Goal: Use online tool/utility

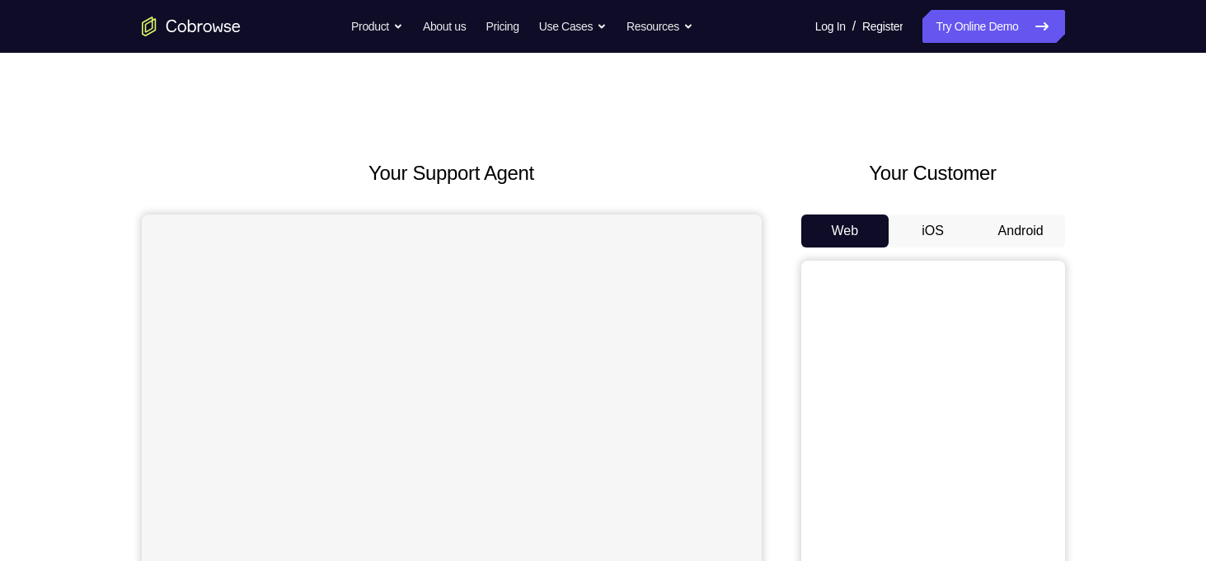
click at [1014, 222] on button "Android" at bounding box center [1021, 230] width 88 height 33
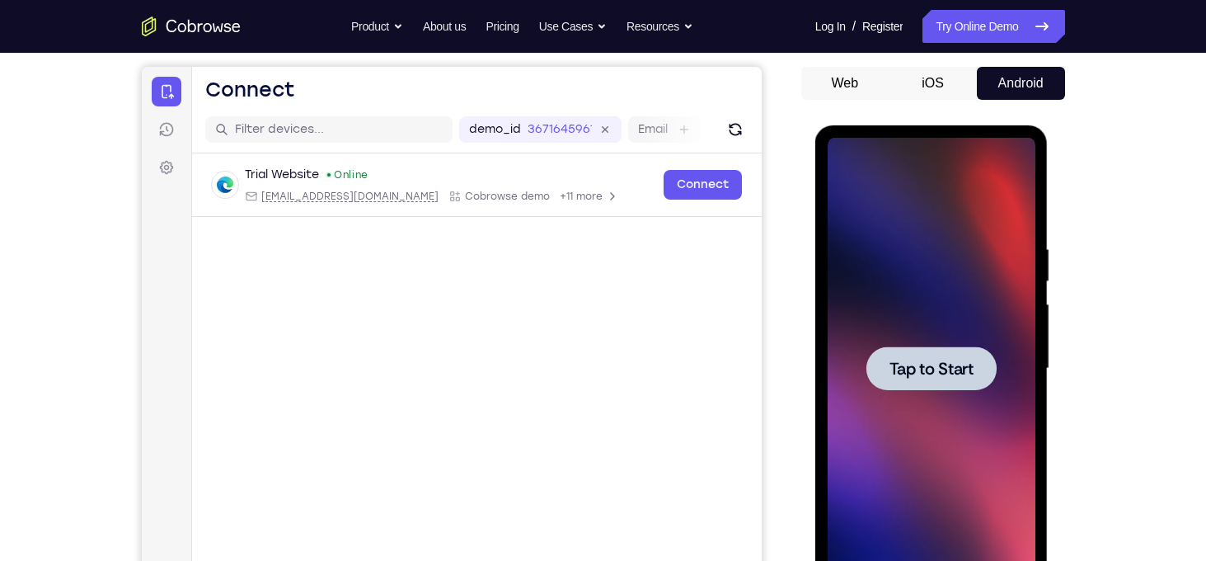
click at [928, 360] on span "Tap to Start" at bounding box center [931, 368] width 84 height 16
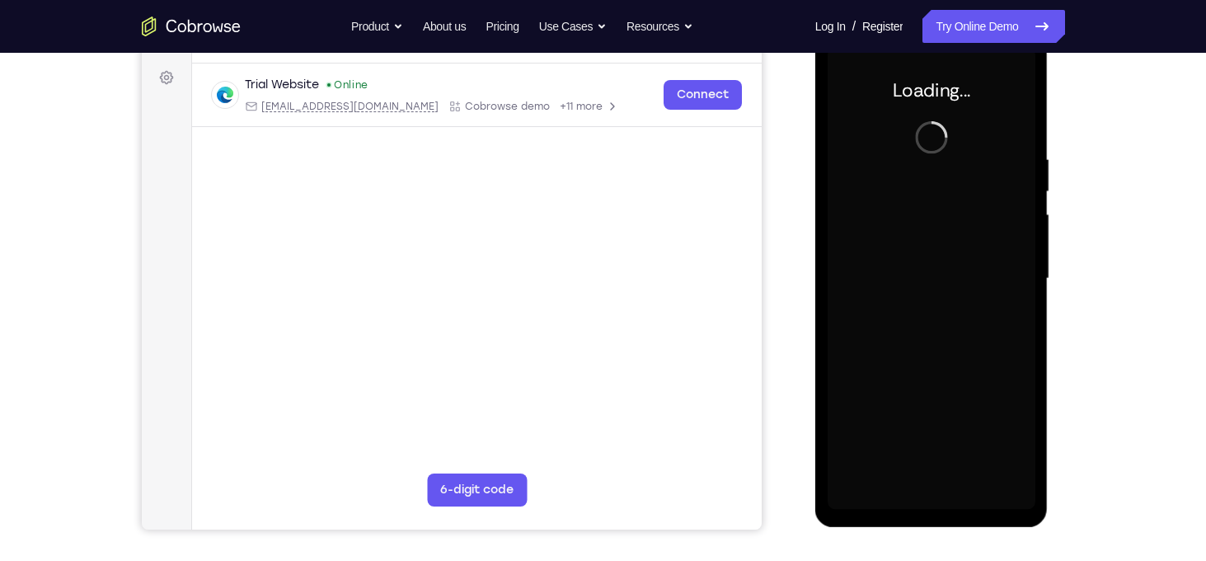
scroll to position [240, 0]
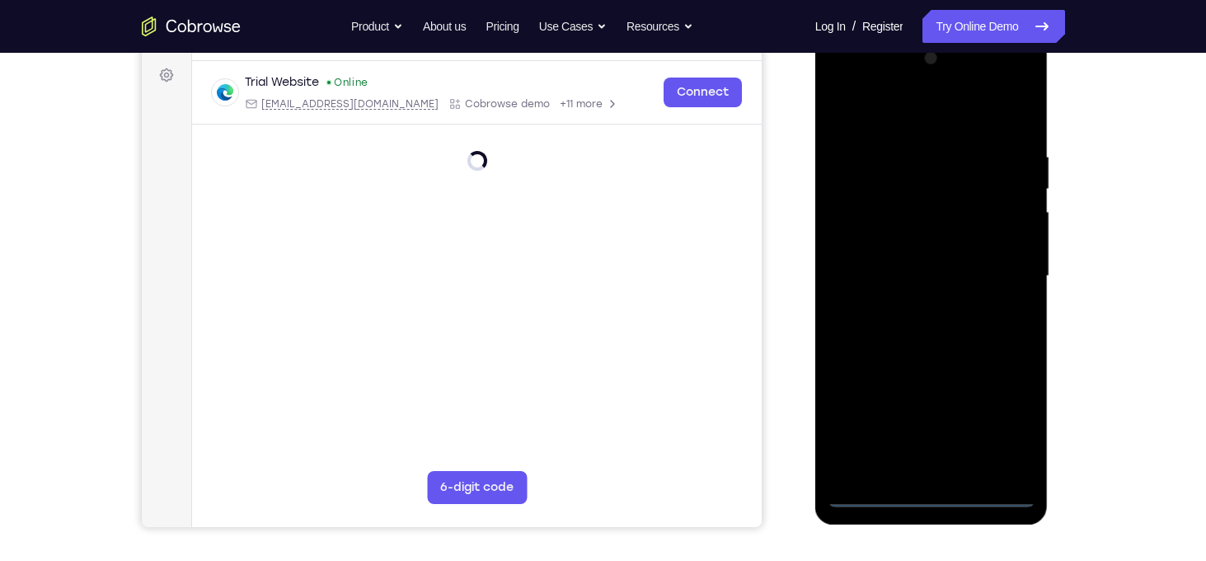
click at [935, 494] on div at bounding box center [932, 276] width 208 height 462
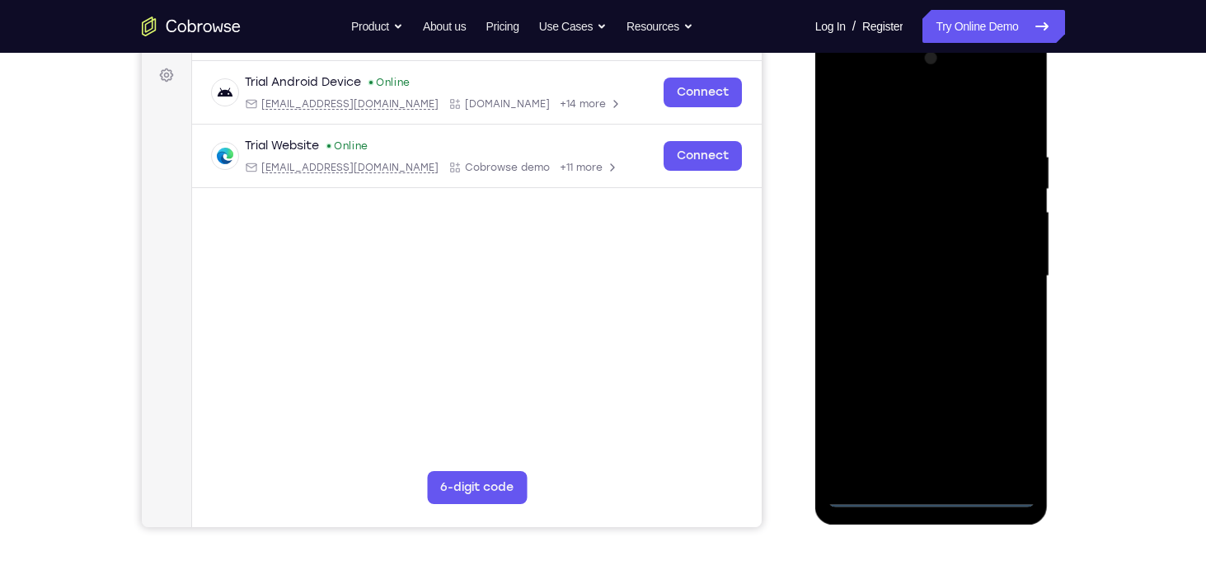
click at [1009, 415] on div at bounding box center [932, 276] width 208 height 462
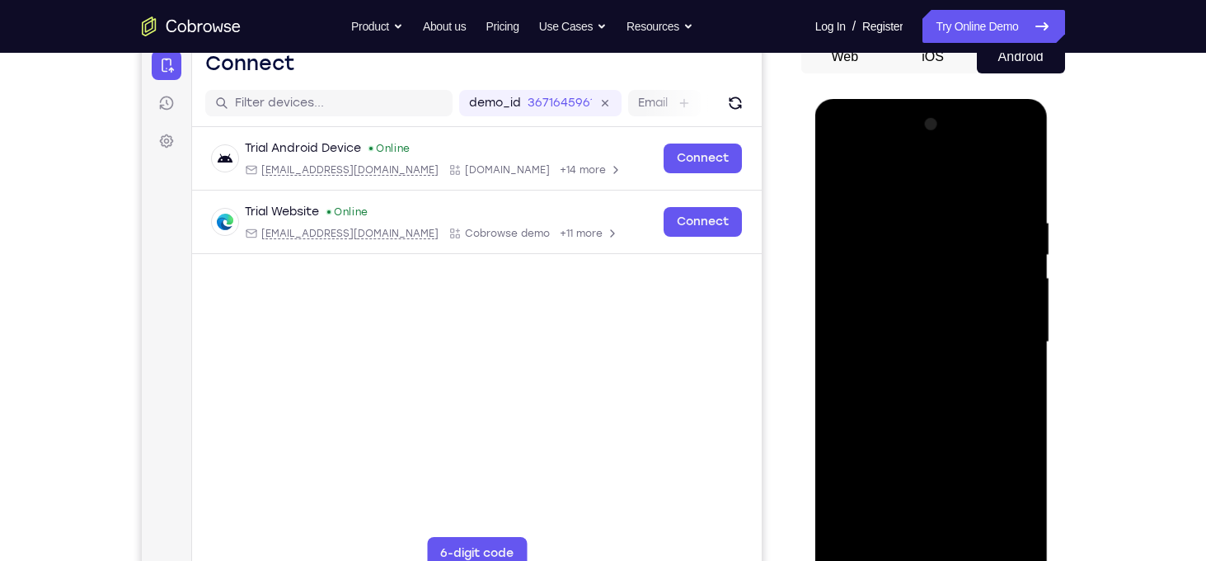
scroll to position [171, 0]
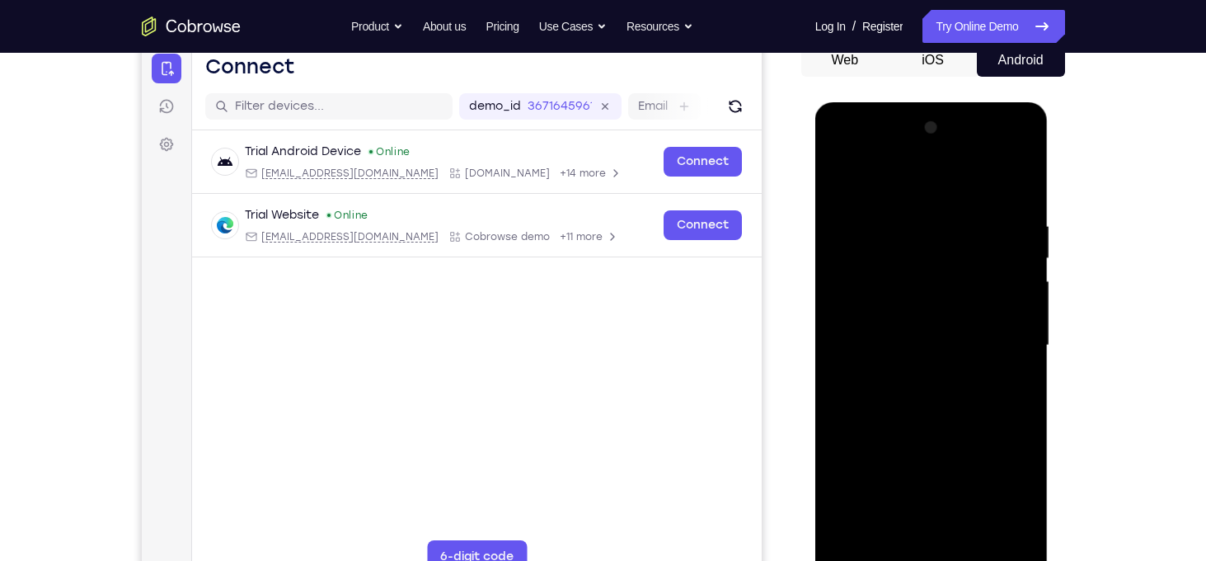
click at [852, 155] on div at bounding box center [932, 346] width 208 height 462
click at [997, 340] on div at bounding box center [932, 346] width 208 height 462
click at [909, 379] on div at bounding box center [932, 346] width 208 height 462
click at [876, 330] on div at bounding box center [932, 346] width 208 height 462
click at [881, 320] on div at bounding box center [932, 346] width 208 height 462
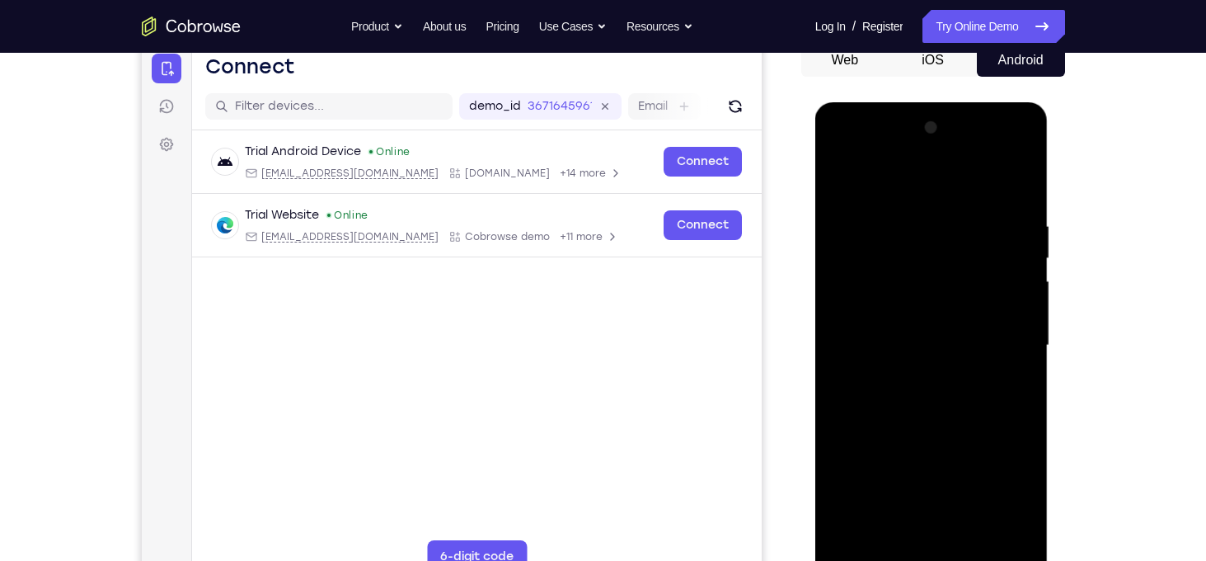
click at [877, 310] on div at bounding box center [932, 346] width 208 height 462
click at [889, 347] on div at bounding box center [932, 346] width 208 height 462
click at [904, 394] on div at bounding box center [932, 346] width 208 height 462
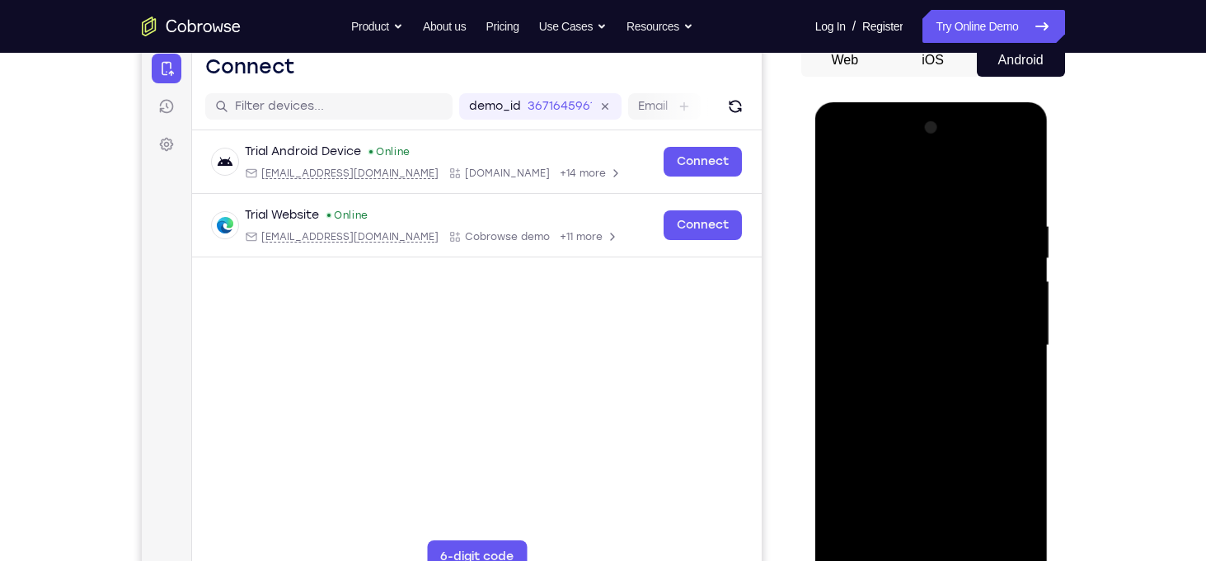
click at [904, 394] on div at bounding box center [932, 346] width 208 height 462
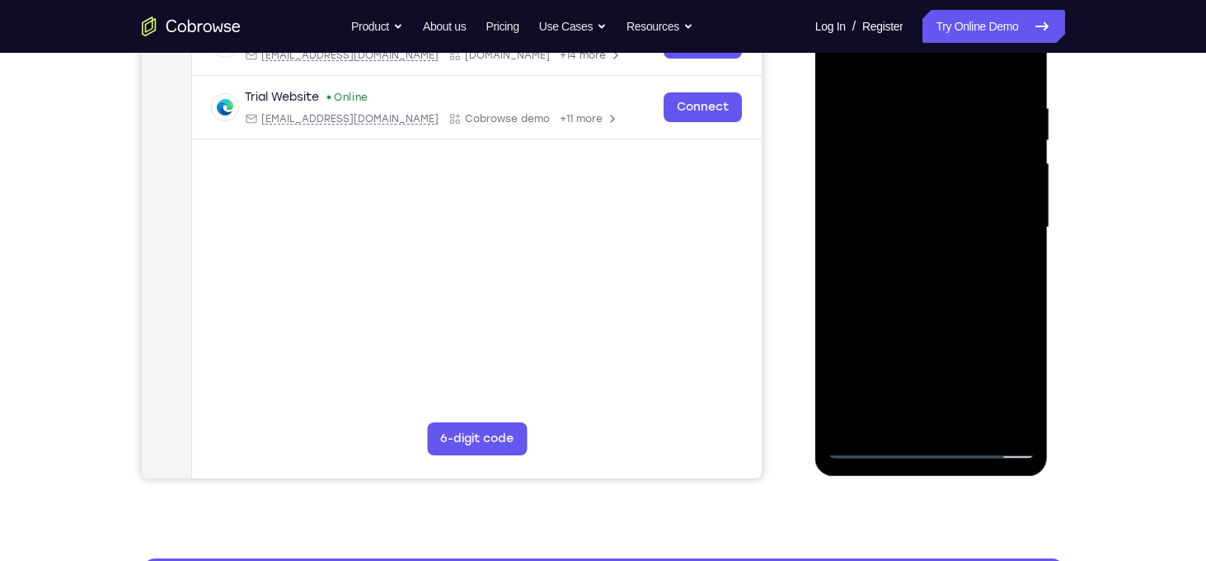
scroll to position [289, 0]
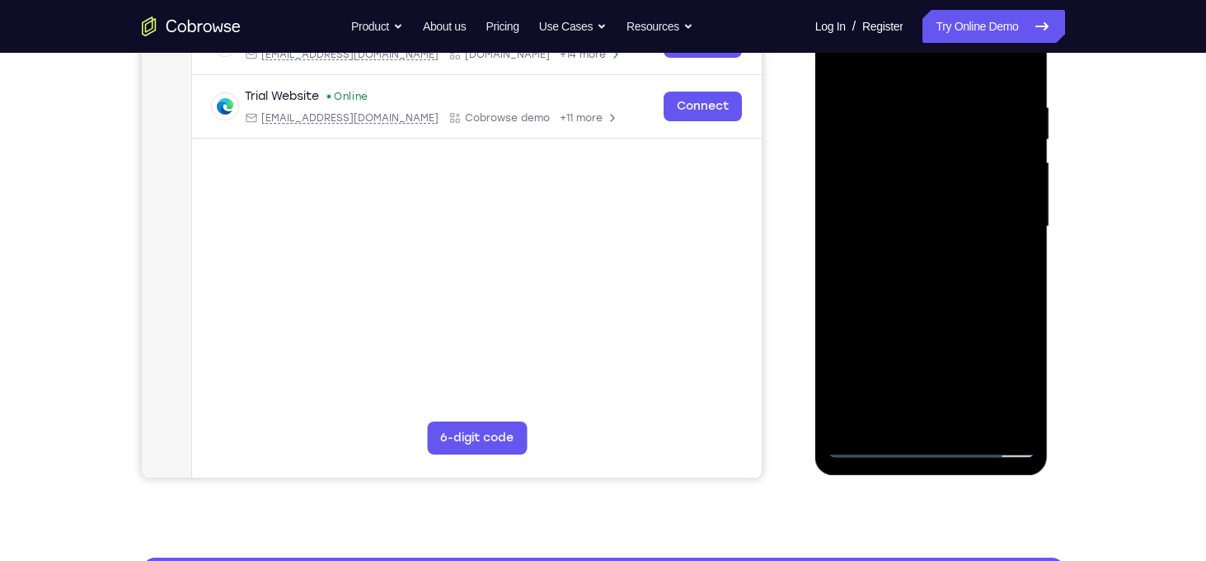
click at [941, 312] on div at bounding box center [932, 227] width 208 height 462
click at [902, 152] on div at bounding box center [932, 227] width 208 height 462
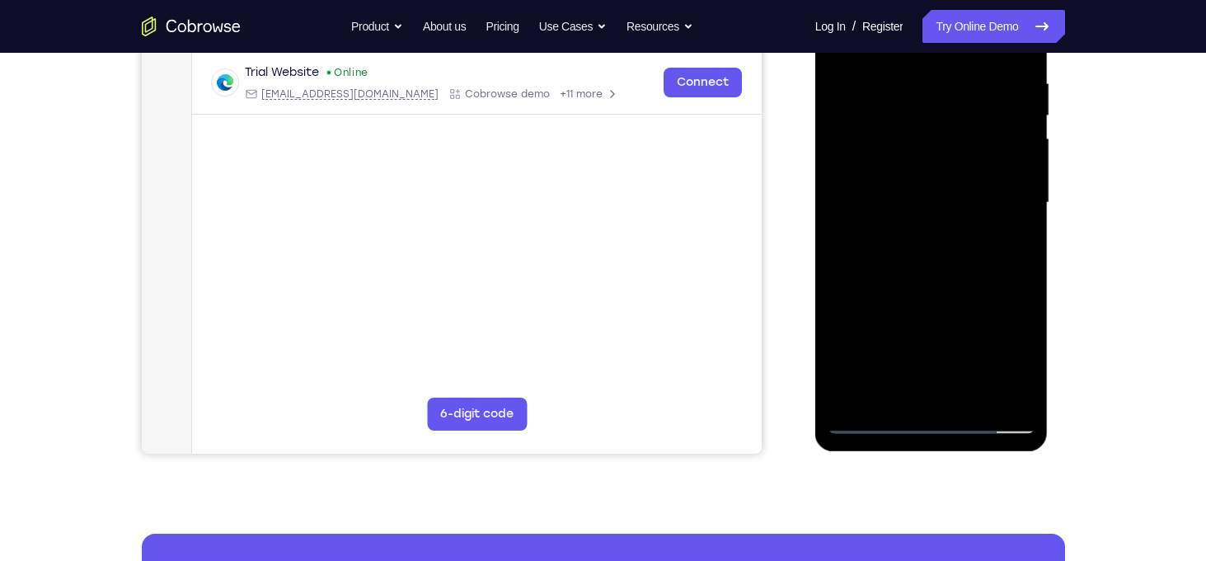
scroll to position [313, 0]
click at [1023, 64] on div at bounding box center [932, 203] width 208 height 462
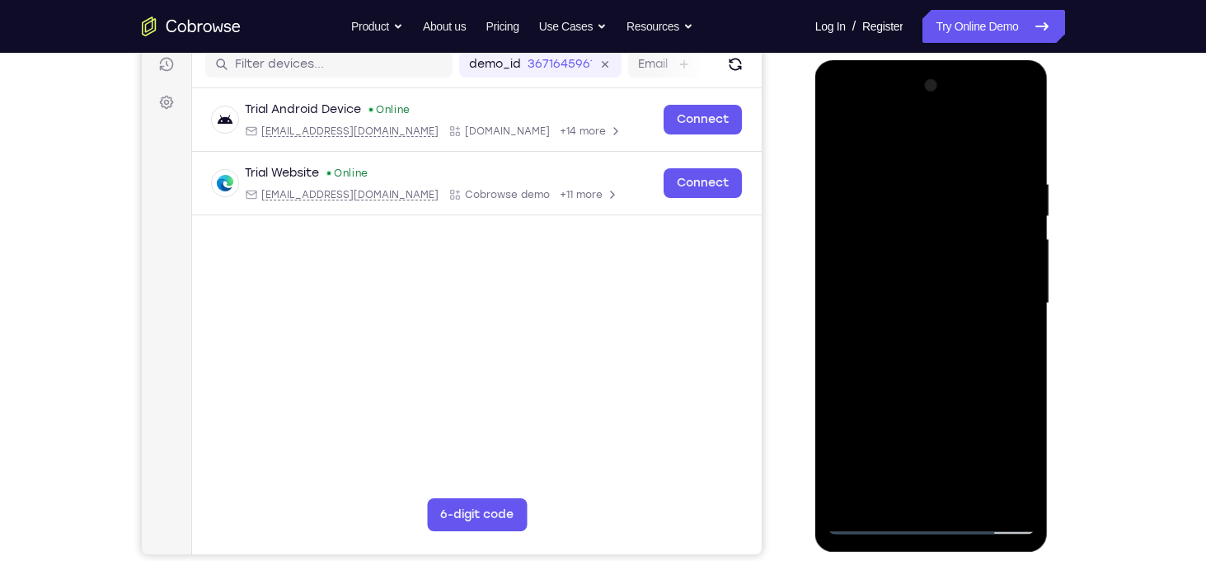
scroll to position [211, 0]
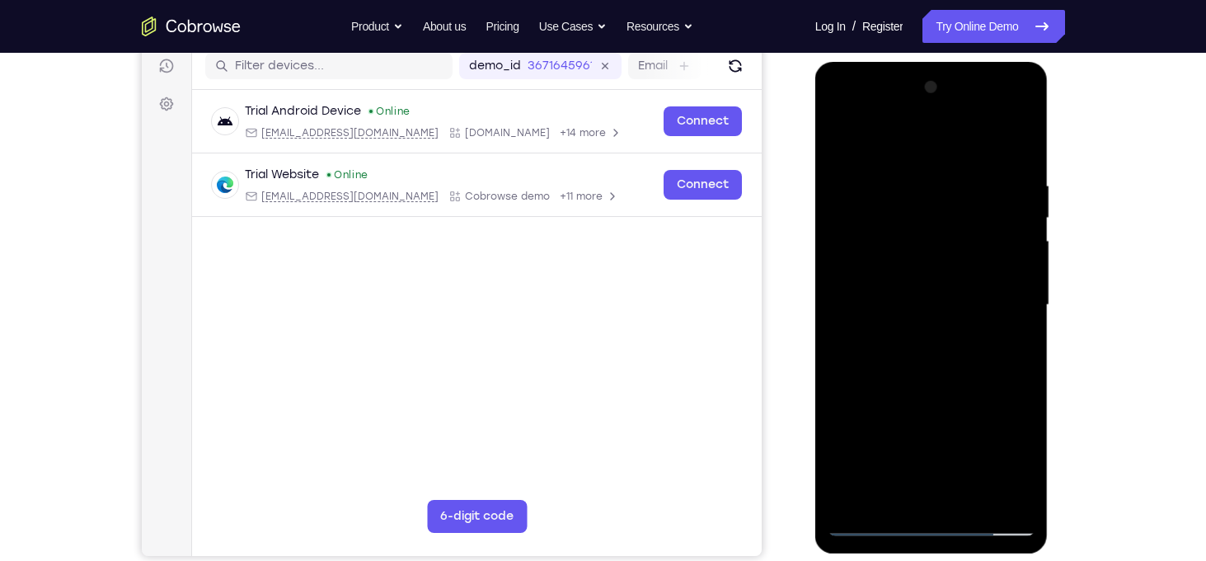
click at [1022, 138] on div at bounding box center [932, 305] width 208 height 462
click at [853, 227] on div at bounding box center [932, 305] width 208 height 462
click at [842, 148] on div at bounding box center [932, 305] width 208 height 462
click at [898, 167] on div at bounding box center [932, 305] width 208 height 462
click at [852, 138] on div at bounding box center [932, 305] width 208 height 462
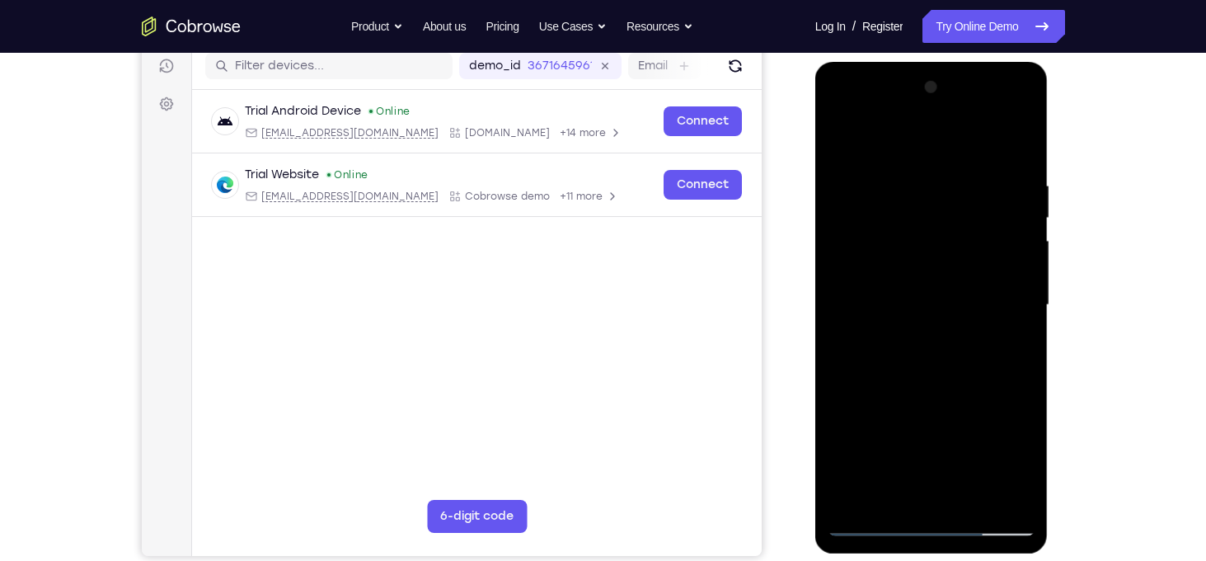
click at [852, 138] on div at bounding box center [932, 305] width 208 height 462
click at [1004, 174] on div at bounding box center [932, 305] width 208 height 462
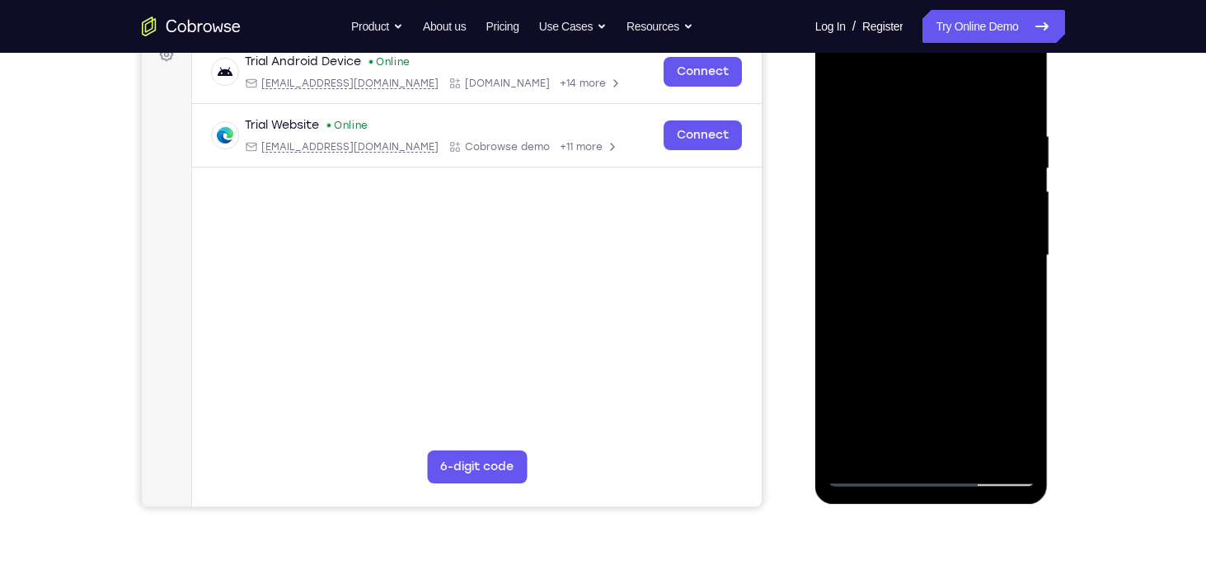
scroll to position [261, 0]
click at [999, 437] on div at bounding box center [932, 256] width 208 height 462
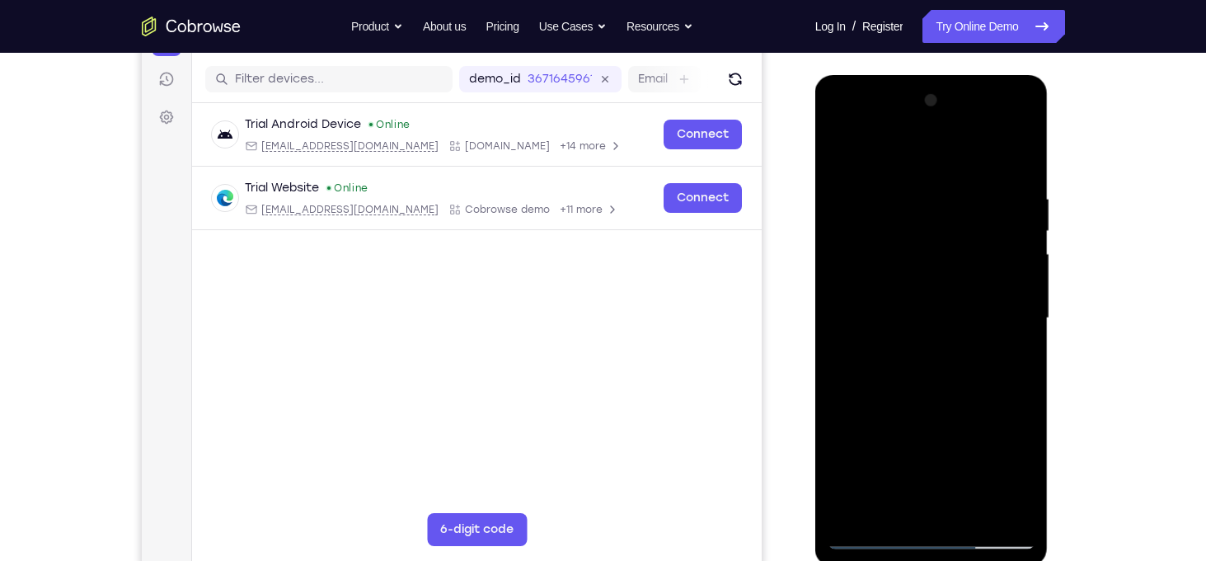
scroll to position [189, 0]
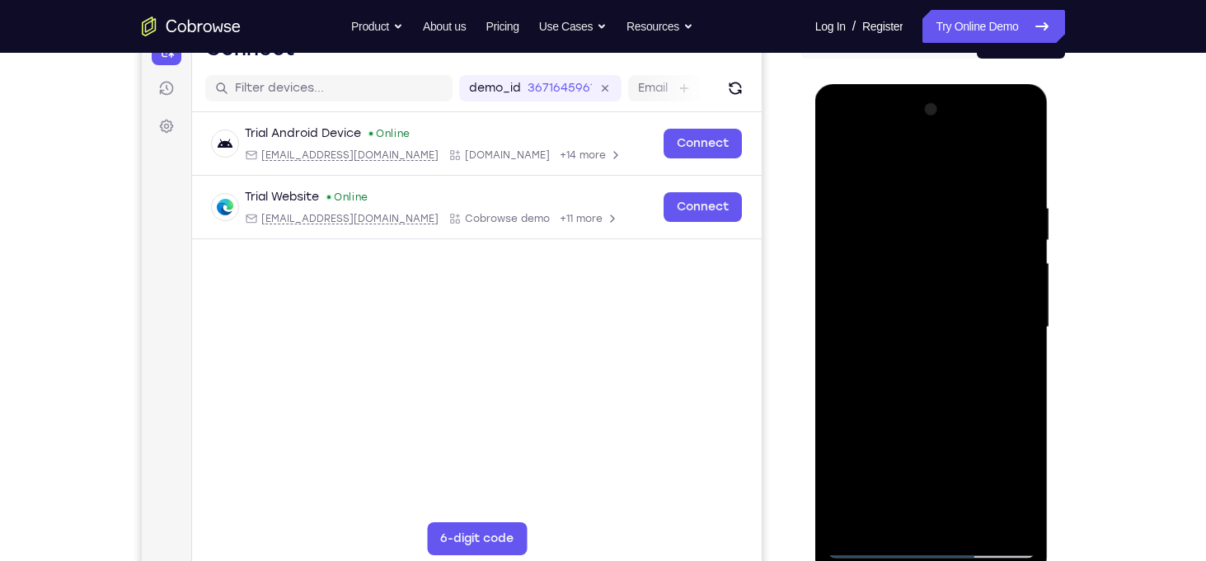
click at [1018, 275] on div at bounding box center [932, 327] width 208 height 462
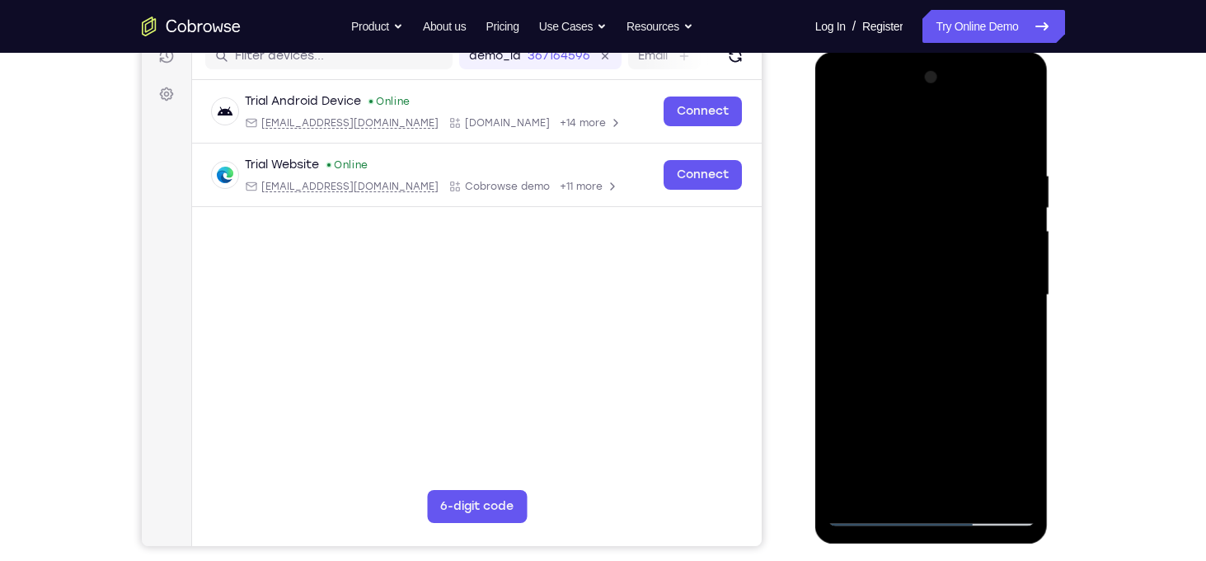
click at [1020, 141] on div at bounding box center [932, 295] width 208 height 462
click at [1002, 163] on div at bounding box center [932, 295] width 208 height 462
click at [866, 488] on div at bounding box center [932, 295] width 208 height 462
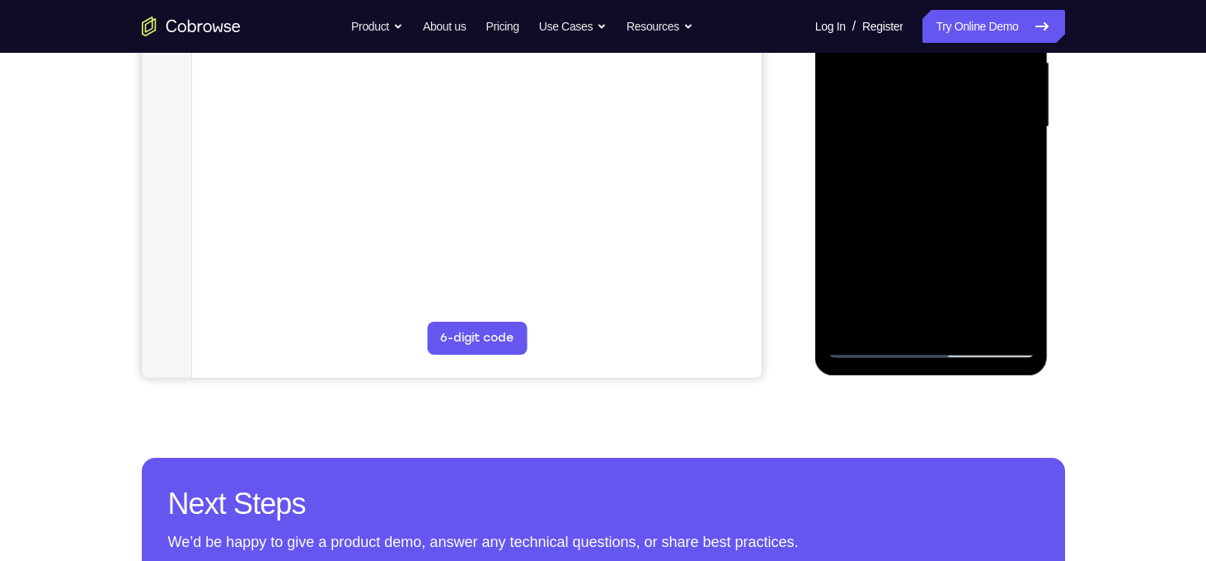
scroll to position [392, 0]
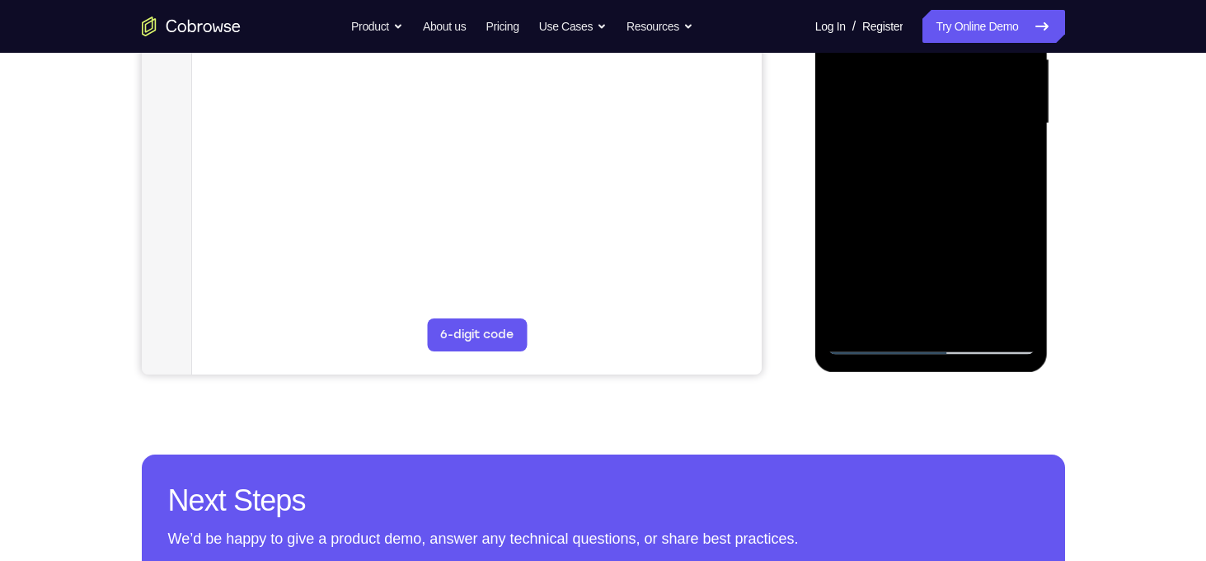
click at [1023, 308] on div at bounding box center [932, 124] width 208 height 462
click at [945, 146] on div at bounding box center [932, 124] width 208 height 462
click at [969, 295] on div at bounding box center [932, 124] width 208 height 462
click at [978, 157] on div at bounding box center [932, 124] width 208 height 462
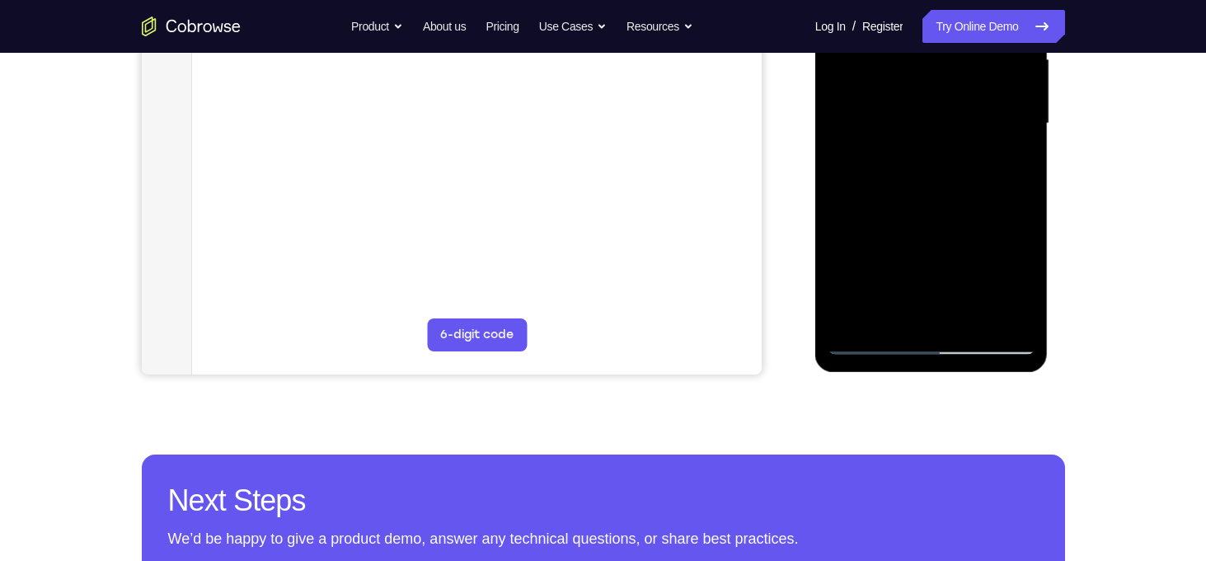
click at [968, 299] on div at bounding box center [932, 124] width 208 height 462
click at [1015, 298] on div at bounding box center [932, 124] width 208 height 462
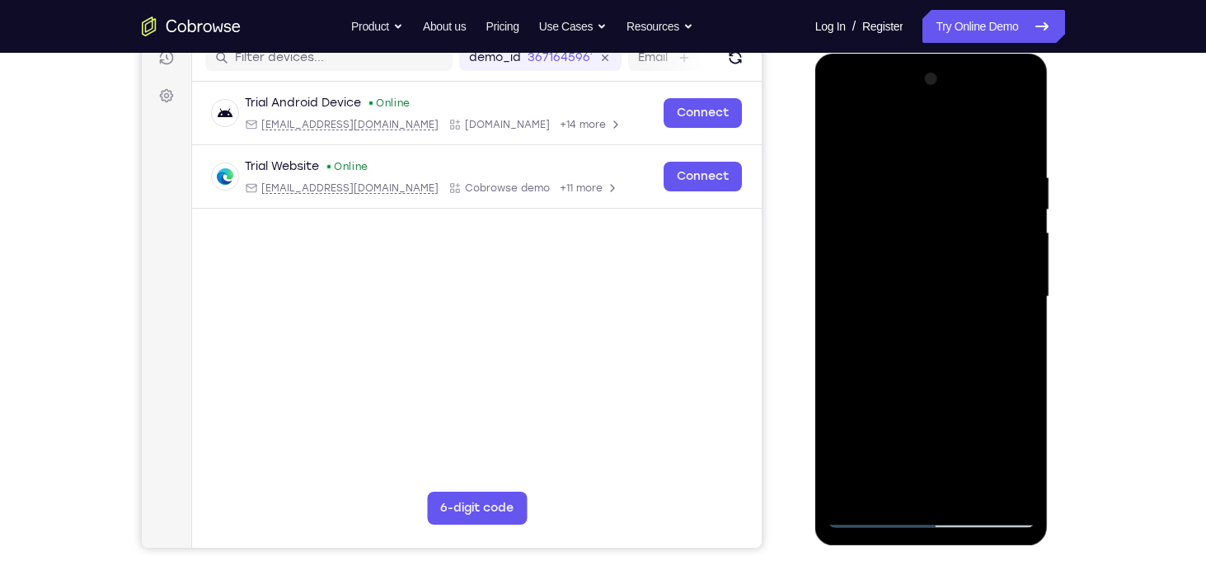
scroll to position [218, 0]
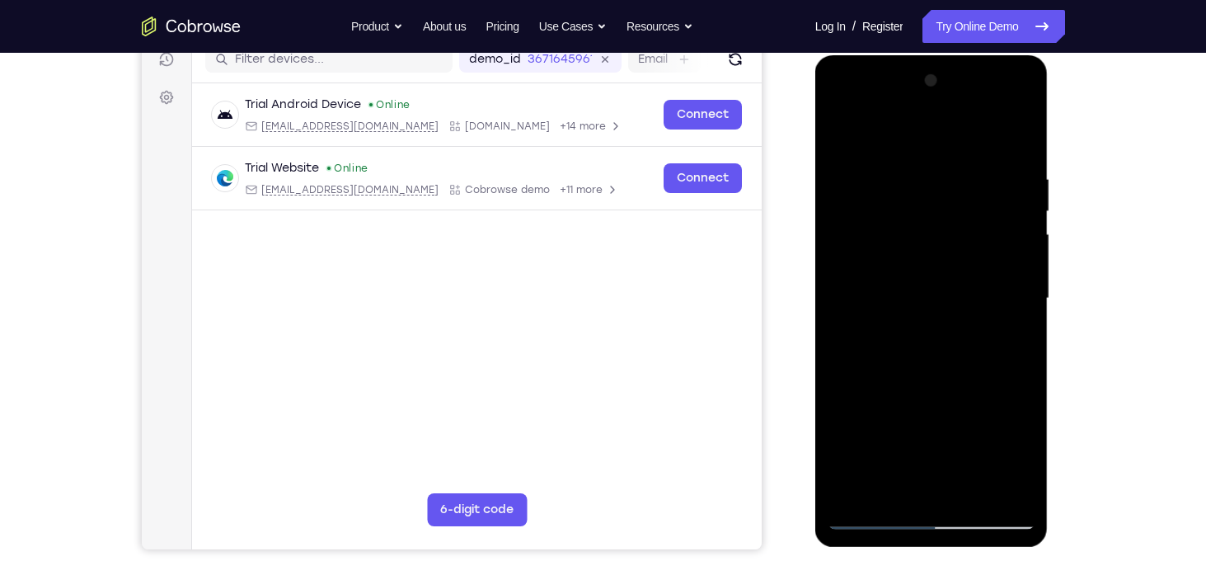
click at [1017, 143] on div at bounding box center [932, 299] width 208 height 462
drag, startPoint x: 904, startPoint y: 286, endPoint x: 918, endPoint y: 215, distance: 72.3
click at [918, 215] on div at bounding box center [932, 299] width 208 height 462
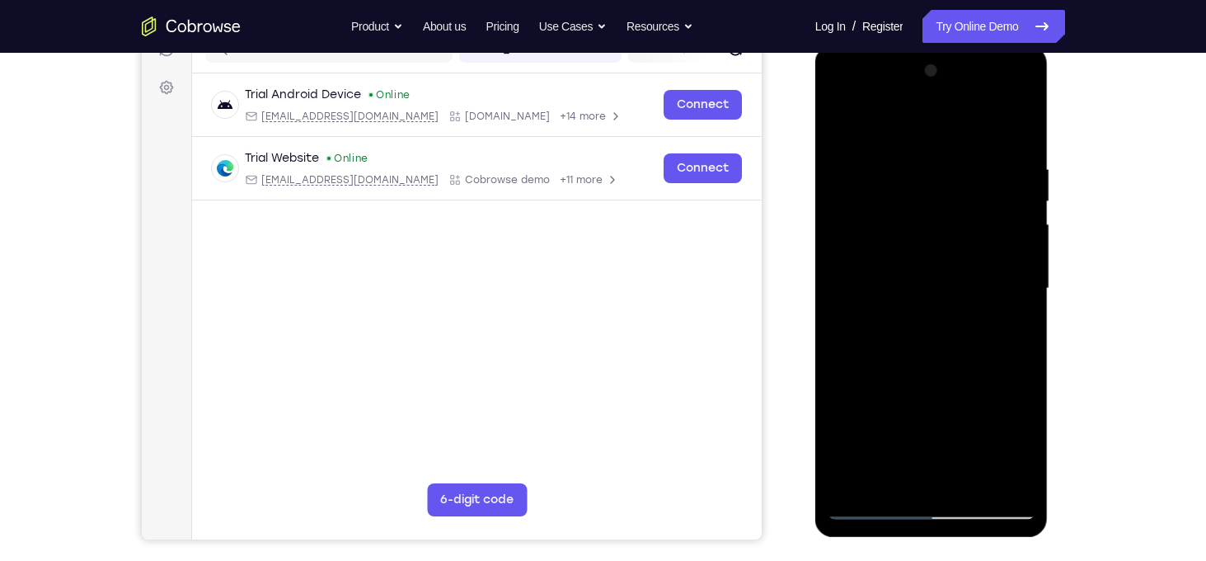
scroll to position [228, 0]
click at [866, 226] on div at bounding box center [932, 289] width 208 height 462
drag, startPoint x: 897, startPoint y: 347, endPoint x: 912, endPoint y: 289, distance: 59.6
click at [912, 289] on div at bounding box center [932, 289] width 208 height 462
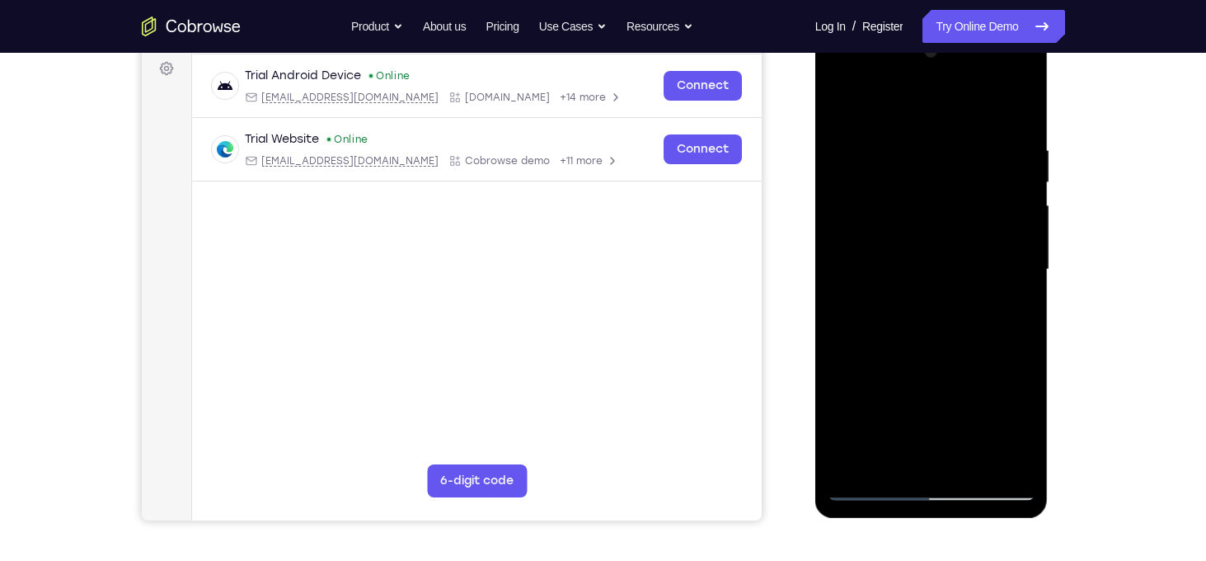
scroll to position [246, 0]
drag, startPoint x: 932, startPoint y: 349, endPoint x: 951, endPoint y: 270, distance: 80.8
click at [951, 270] on div at bounding box center [932, 271] width 208 height 462
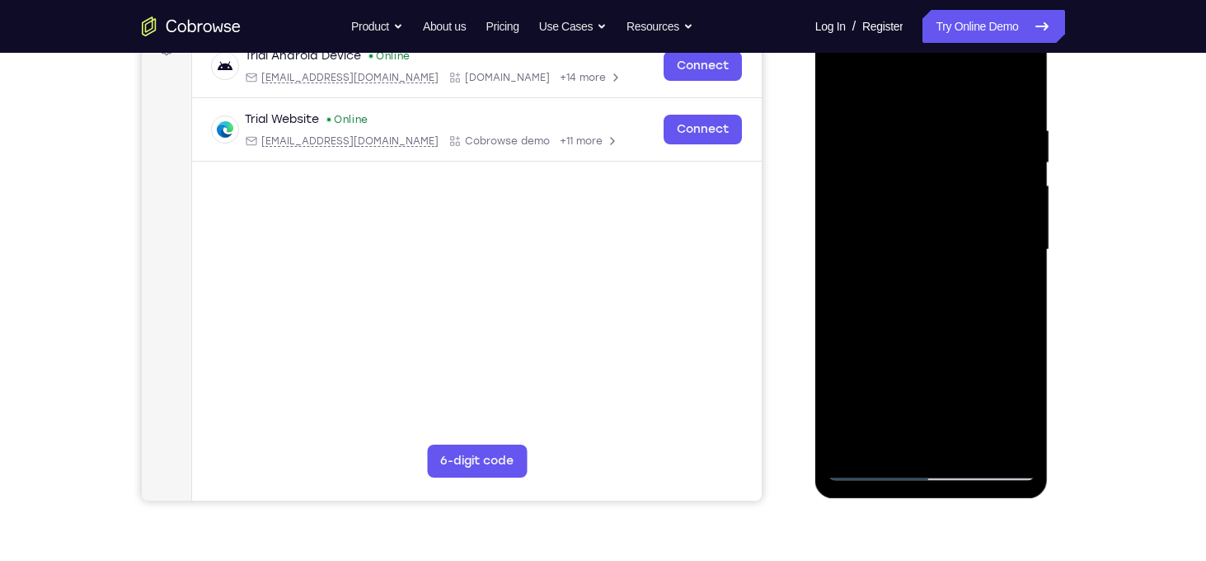
scroll to position [265, 0]
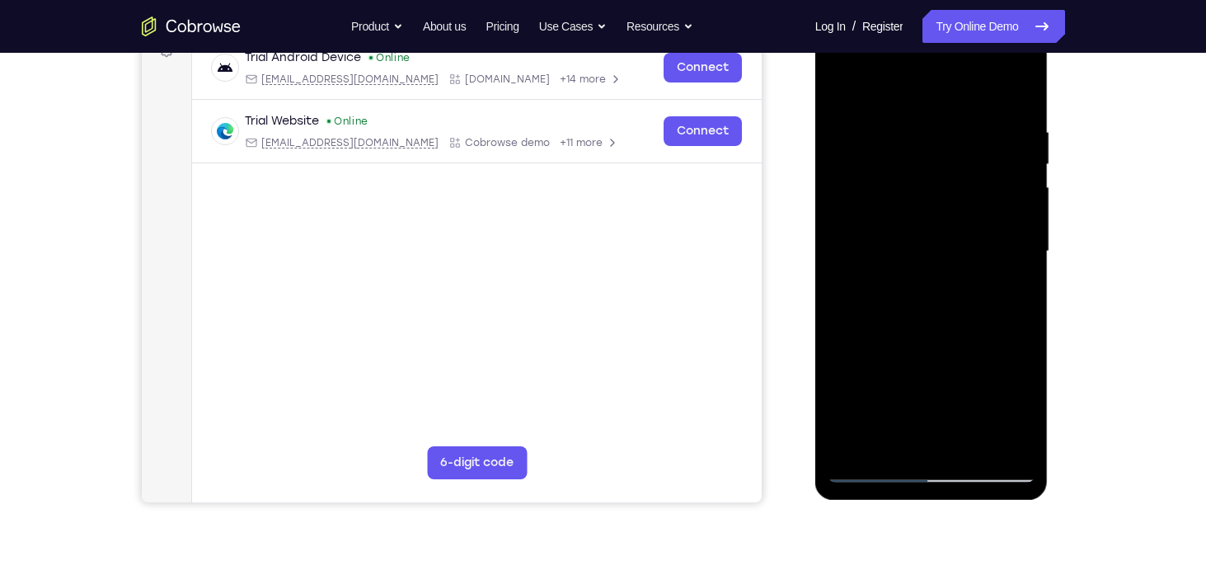
drag, startPoint x: 951, startPoint y: 251, endPoint x: 986, endPoint y: 194, distance: 67.3
click at [986, 194] on div at bounding box center [932, 252] width 208 height 462
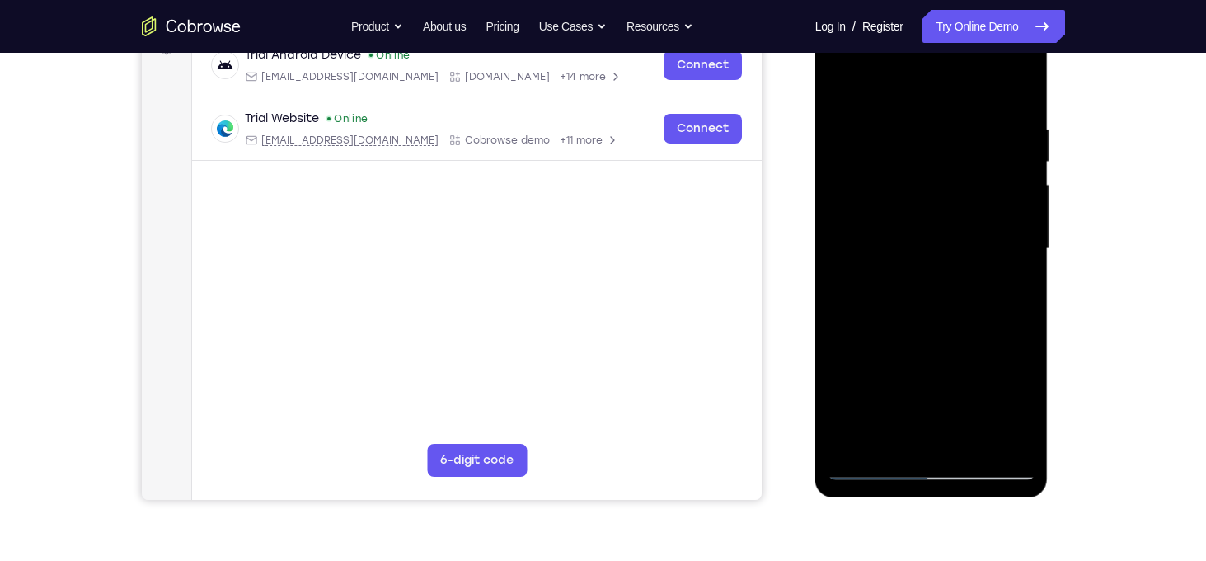
scroll to position [265, 0]
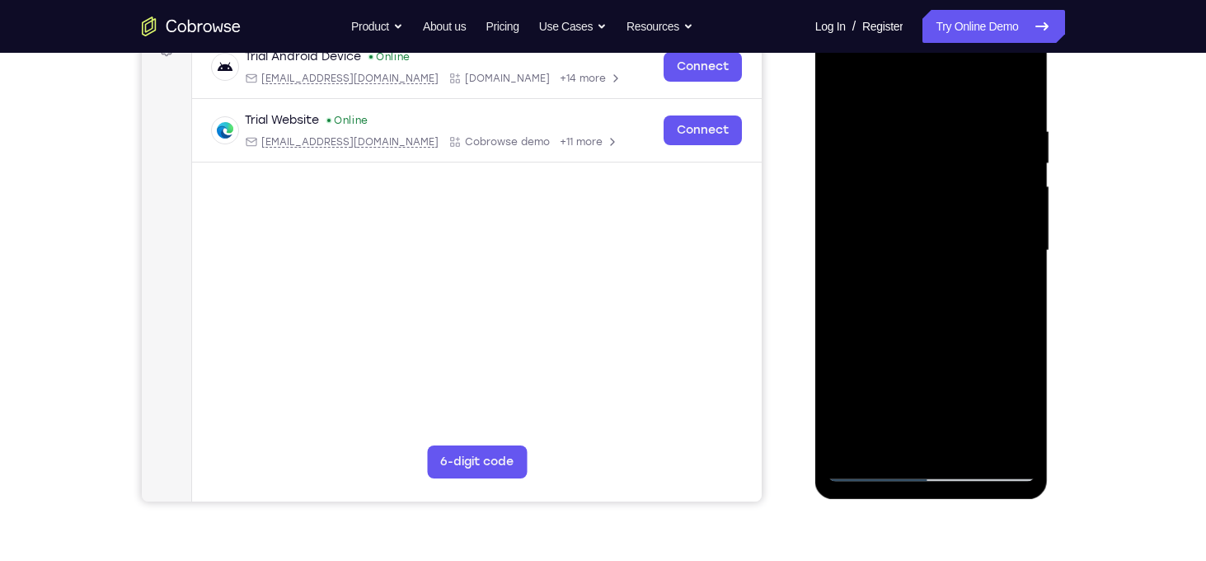
click at [942, 222] on div at bounding box center [932, 251] width 208 height 462
drag, startPoint x: 891, startPoint y: 314, endPoint x: 916, endPoint y: 238, distance: 79.8
click at [916, 238] on div at bounding box center [932, 251] width 208 height 462
drag, startPoint x: 916, startPoint y: 238, endPoint x: 876, endPoint y: 313, distance: 84.8
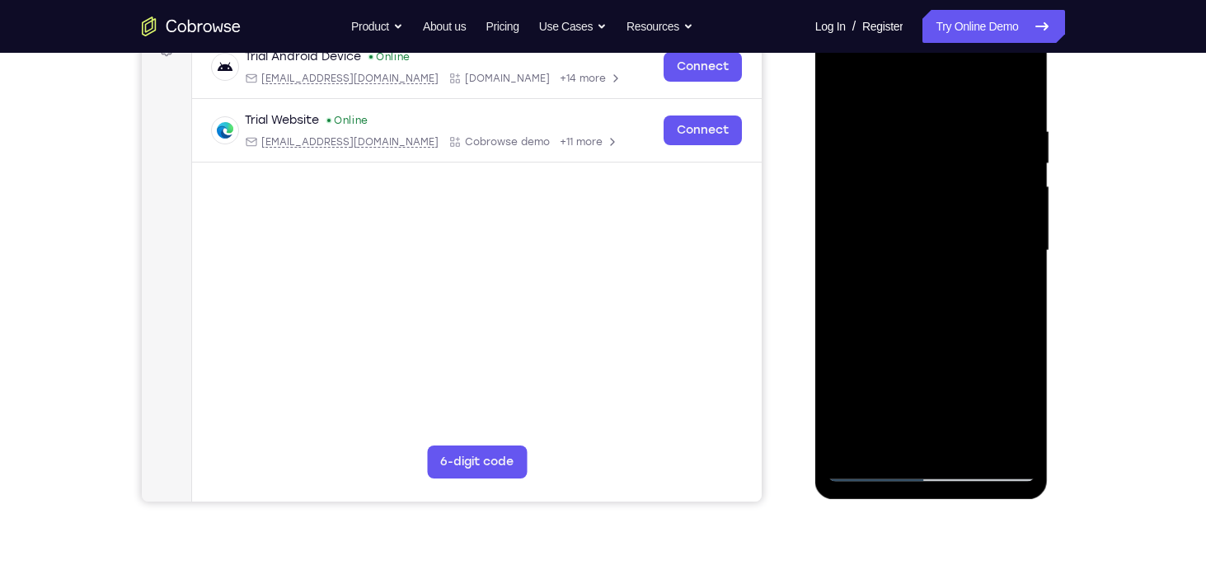
click at [876, 313] on div at bounding box center [932, 251] width 208 height 462
click at [1024, 128] on div at bounding box center [932, 251] width 208 height 462
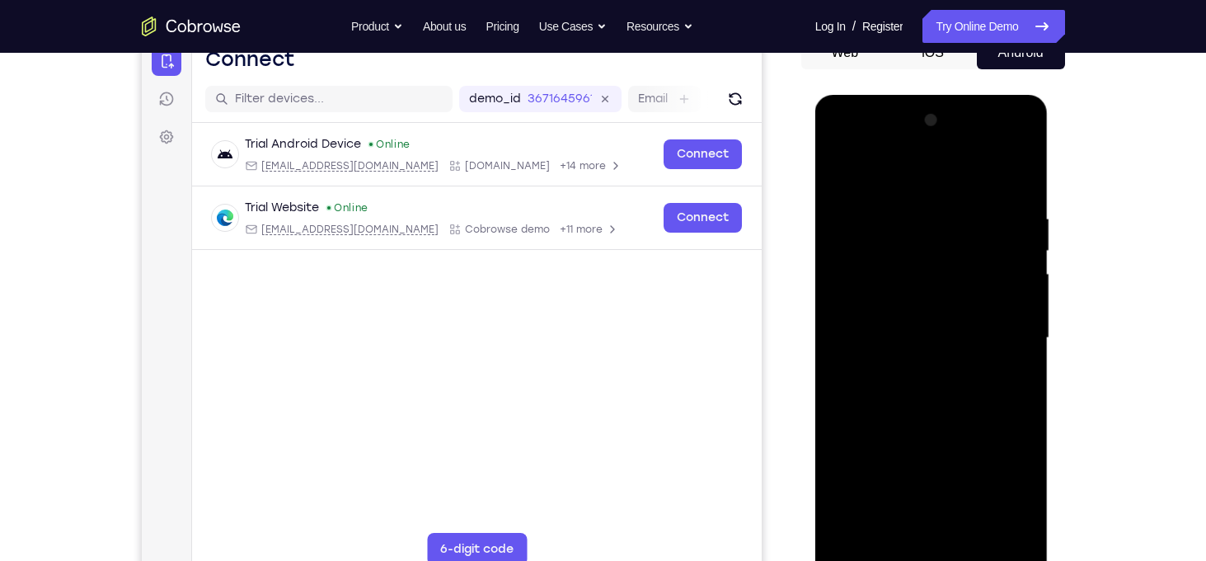
scroll to position [177, 0]
drag, startPoint x: 986, startPoint y: 222, endPoint x: 945, endPoint y: 337, distance: 122.6
click at [945, 337] on div at bounding box center [932, 339] width 208 height 462
drag, startPoint x: 966, startPoint y: 293, endPoint x: 946, endPoint y: 326, distance: 38.9
click at [946, 326] on div at bounding box center [932, 339] width 208 height 462
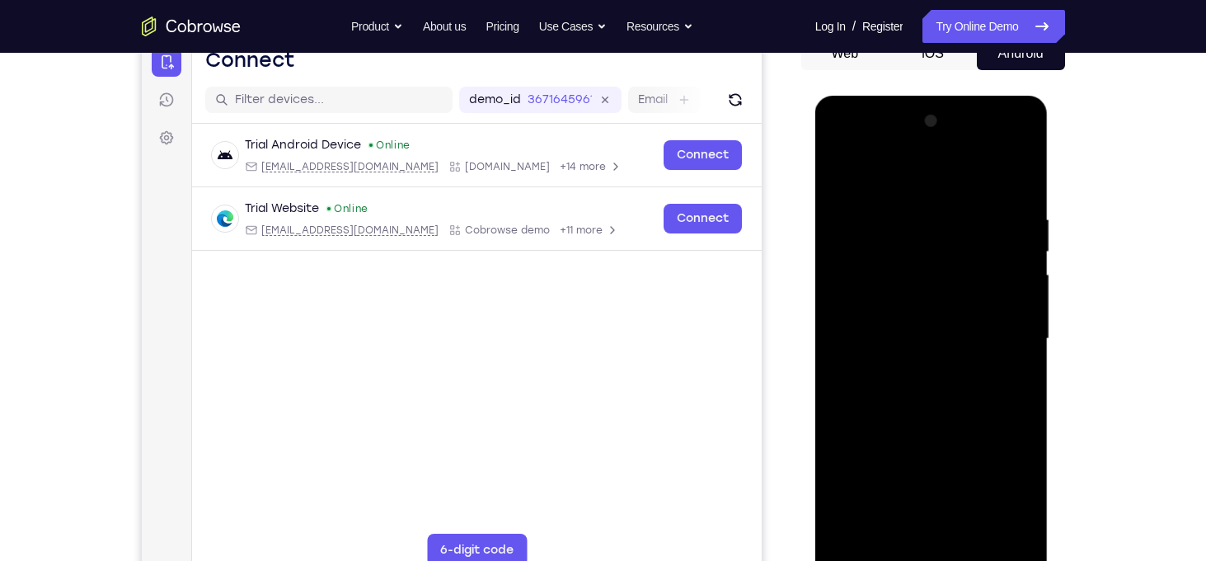
click at [1024, 361] on div at bounding box center [932, 339] width 208 height 462
drag, startPoint x: 969, startPoint y: 381, endPoint x: 973, endPoint y: 214, distance: 166.6
click at [973, 214] on div at bounding box center [932, 339] width 208 height 462
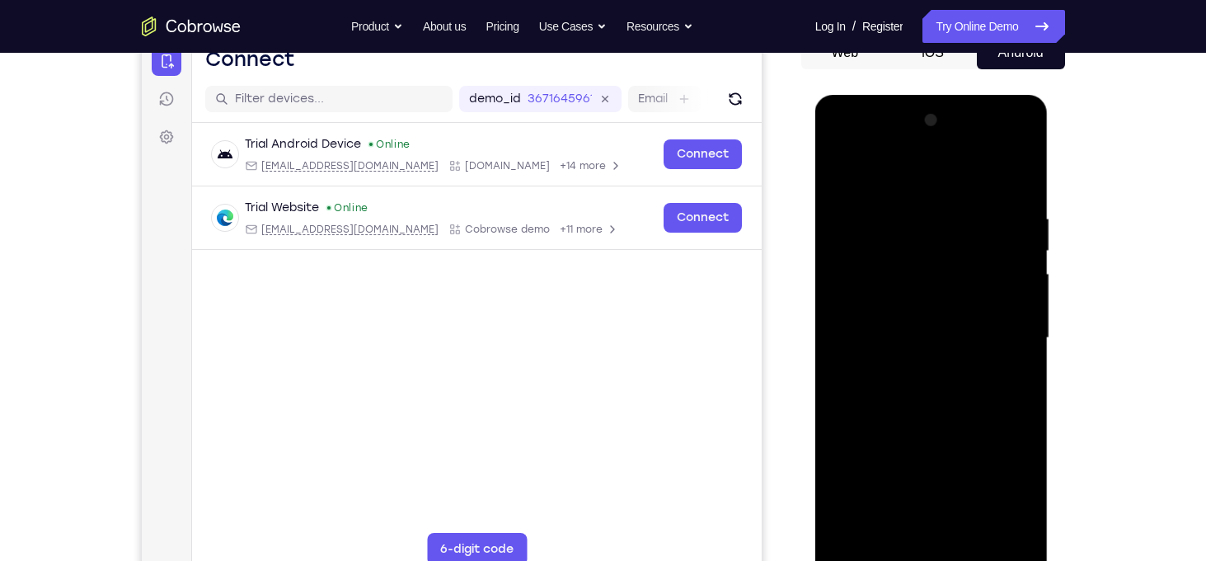
scroll to position [178, 0]
drag, startPoint x: 959, startPoint y: 341, endPoint x: 975, endPoint y: 250, distance: 93.0
click at [975, 250] on div at bounding box center [932, 338] width 208 height 462
drag, startPoint x: 922, startPoint y: 387, endPoint x: 949, endPoint y: 281, distance: 109.0
click at [949, 281] on div at bounding box center [932, 338] width 208 height 462
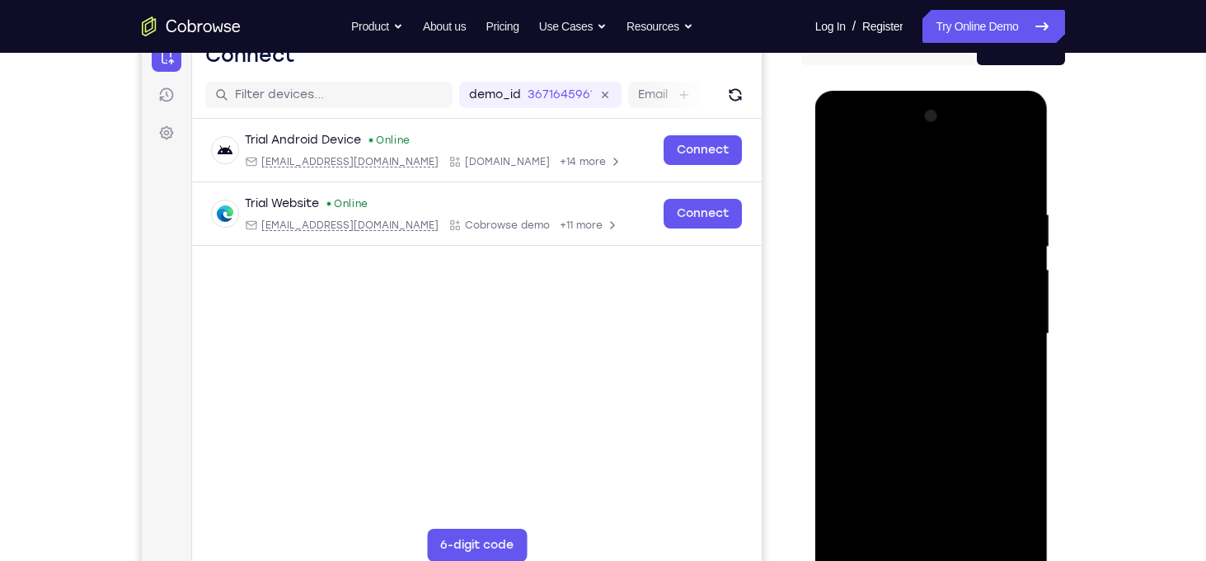
scroll to position [181, 0]
click at [911, 322] on div at bounding box center [932, 335] width 208 height 462
drag, startPoint x: 871, startPoint y: 397, endPoint x: 889, endPoint y: 312, distance: 86.0
click at [889, 312] on div at bounding box center [932, 335] width 208 height 462
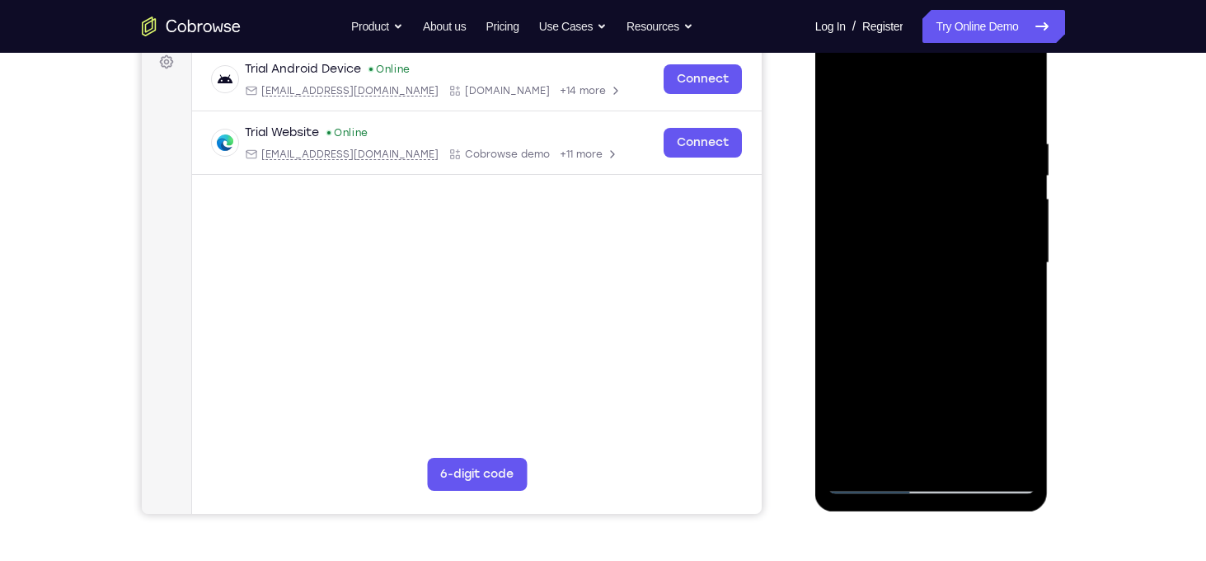
scroll to position [258, 0]
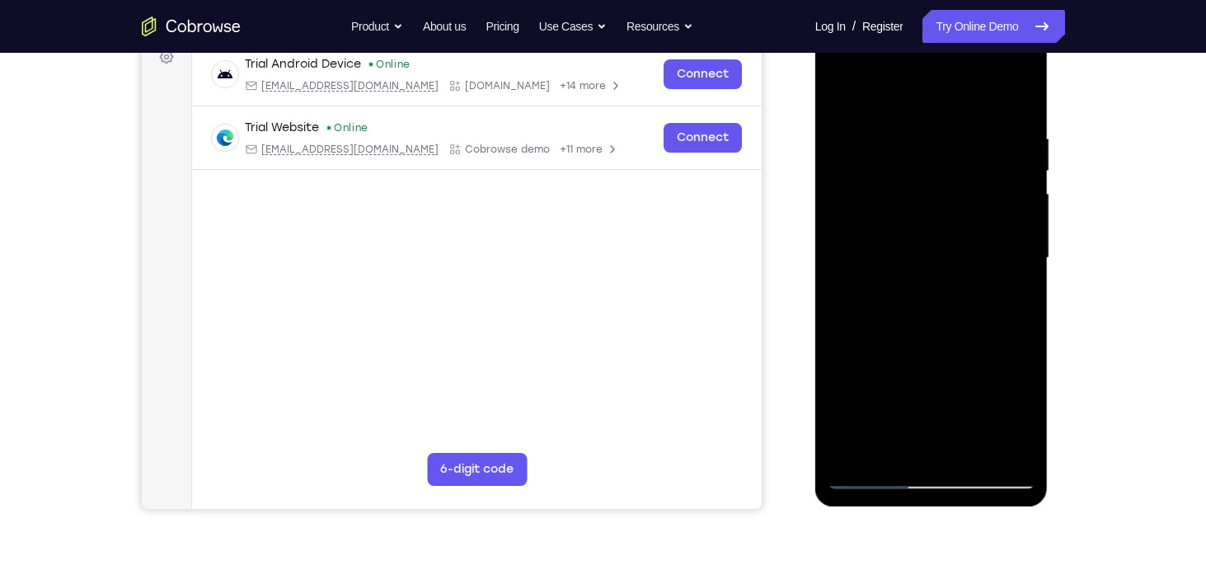
drag, startPoint x: 953, startPoint y: 292, endPoint x: 966, endPoint y: 237, distance: 56.8
click at [966, 237] on div at bounding box center [932, 258] width 208 height 462
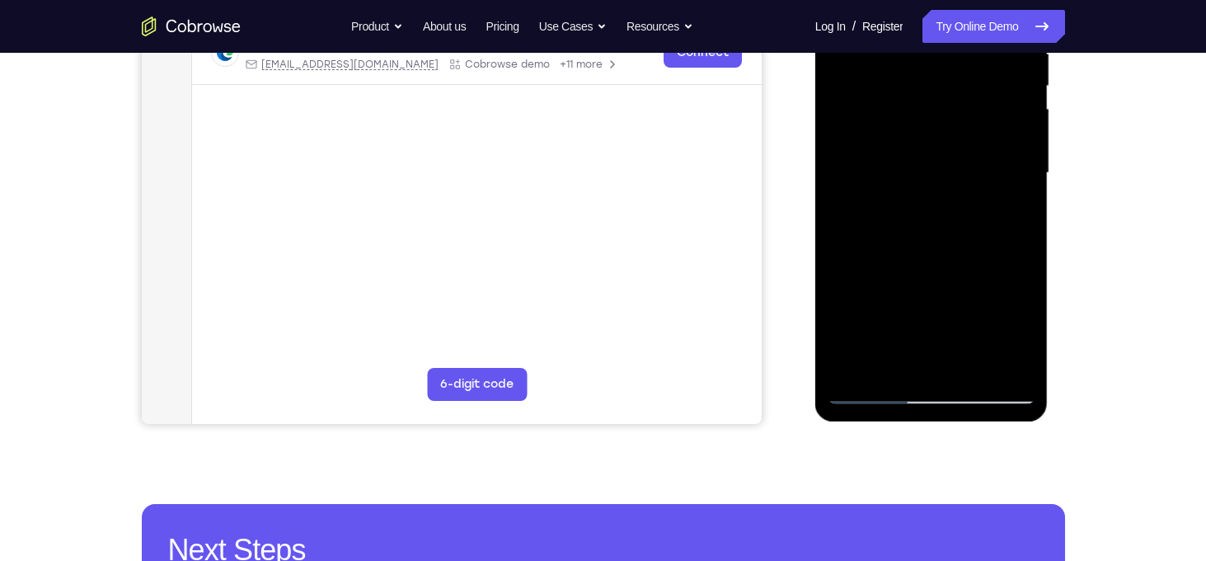
scroll to position [342, 0]
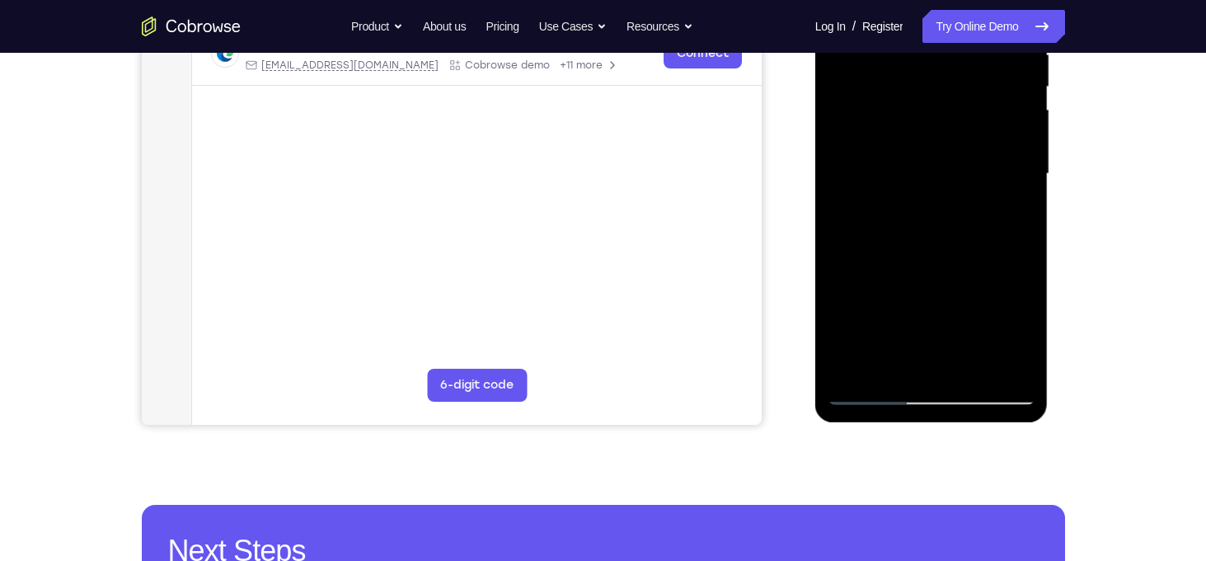
click at [849, 373] on div at bounding box center [932, 174] width 208 height 462
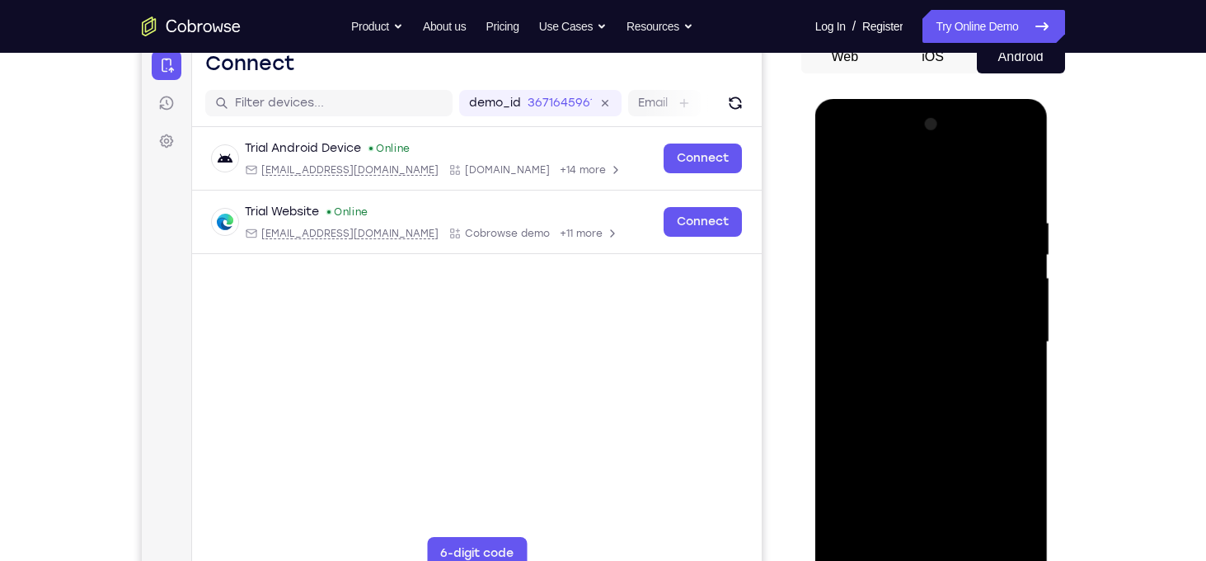
drag, startPoint x: 986, startPoint y: 239, endPoint x: 852, endPoint y: 260, distance: 135.9
click at [852, 260] on div at bounding box center [932, 342] width 208 height 462
drag, startPoint x: 966, startPoint y: 222, endPoint x: 857, endPoint y: 237, distance: 110.8
click at [857, 237] on div at bounding box center [932, 342] width 208 height 462
drag, startPoint x: 988, startPoint y: 229, endPoint x: 823, endPoint y: 260, distance: 167.7
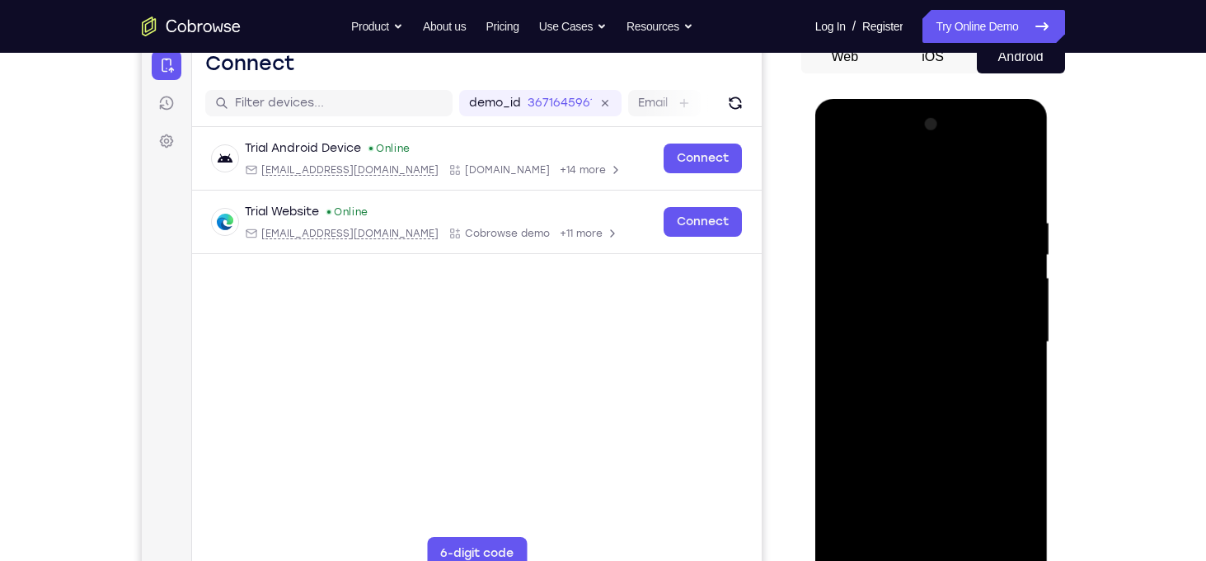
click at [823, 260] on div at bounding box center [931, 344] width 233 height 491
drag, startPoint x: 985, startPoint y: 210, endPoint x: 890, endPoint y: 225, distance: 96.0
click at [890, 225] on div at bounding box center [932, 342] width 208 height 462
drag, startPoint x: 1017, startPoint y: 214, endPoint x: 903, endPoint y: 222, distance: 114.9
click at [903, 222] on div at bounding box center [932, 342] width 208 height 462
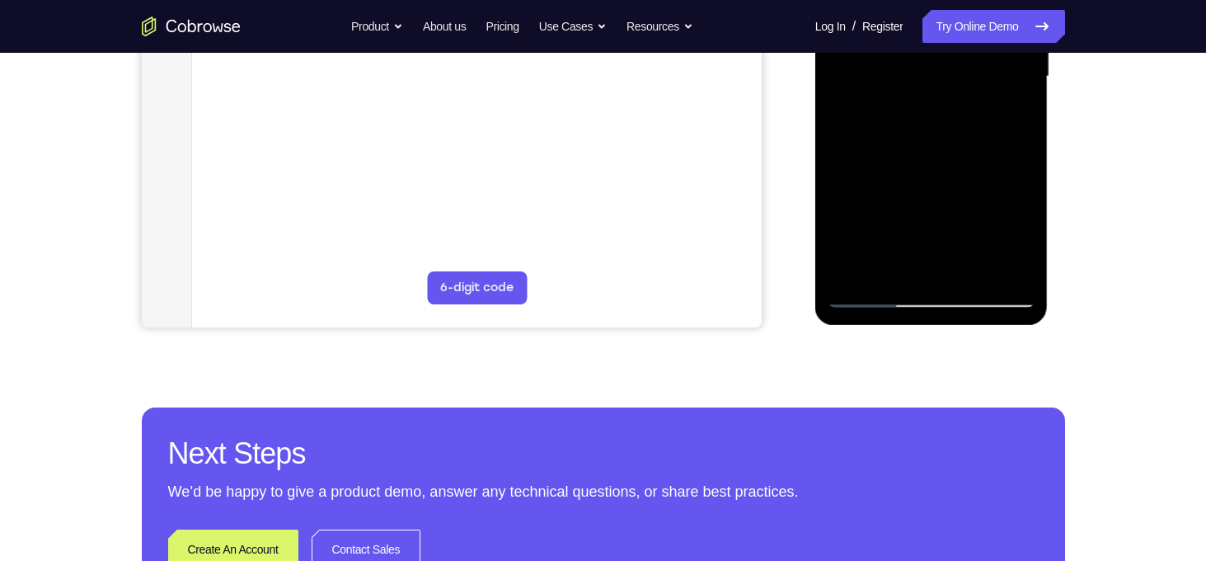
scroll to position [439, 0]
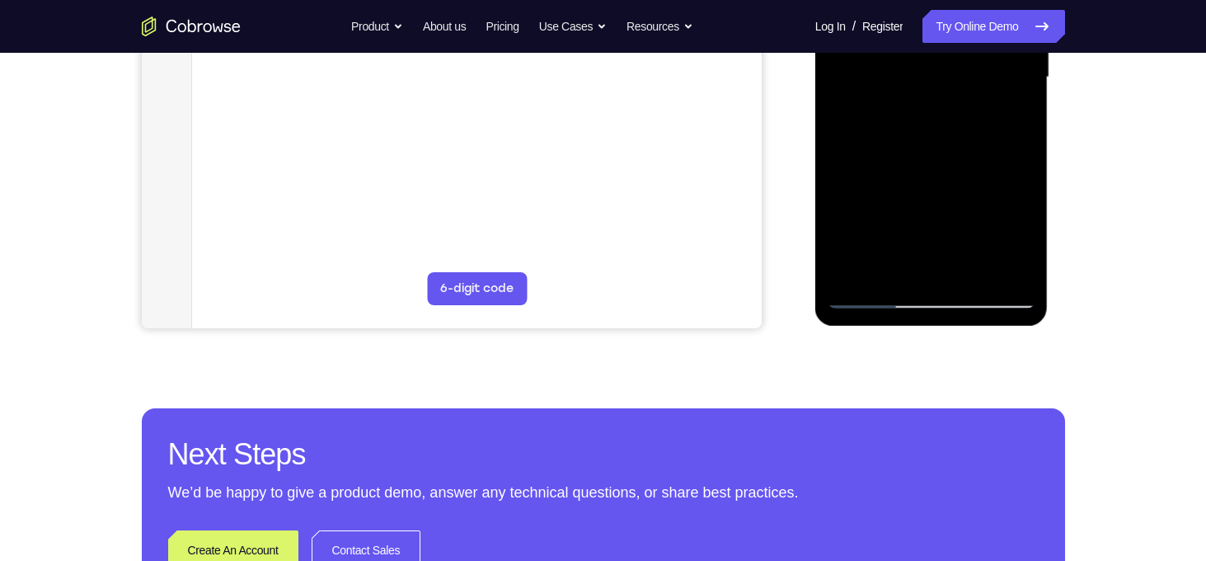
click at [975, 275] on div at bounding box center [932, 78] width 208 height 462
click at [919, 165] on div at bounding box center [932, 78] width 208 height 462
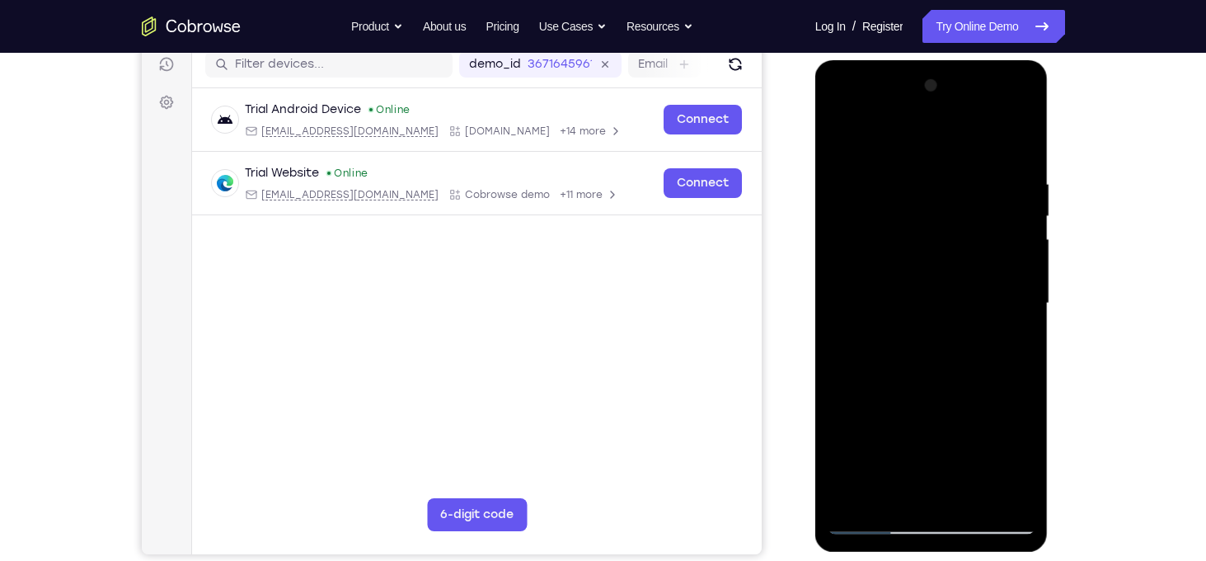
scroll to position [203, 0]
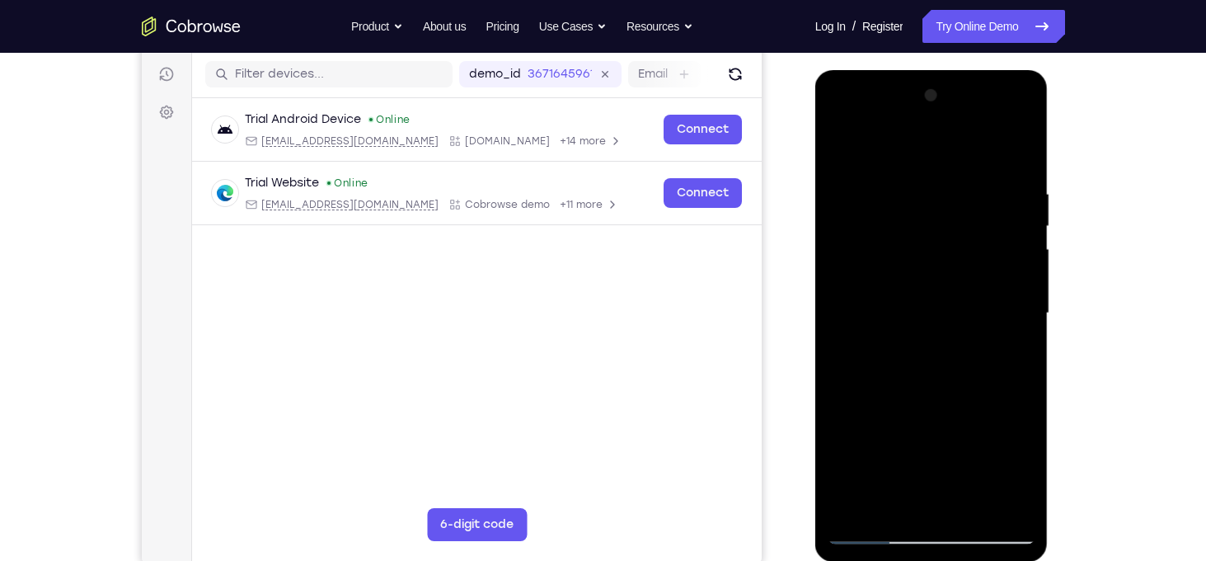
click at [846, 148] on div at bounding box center [932, 313] width 208 height 462
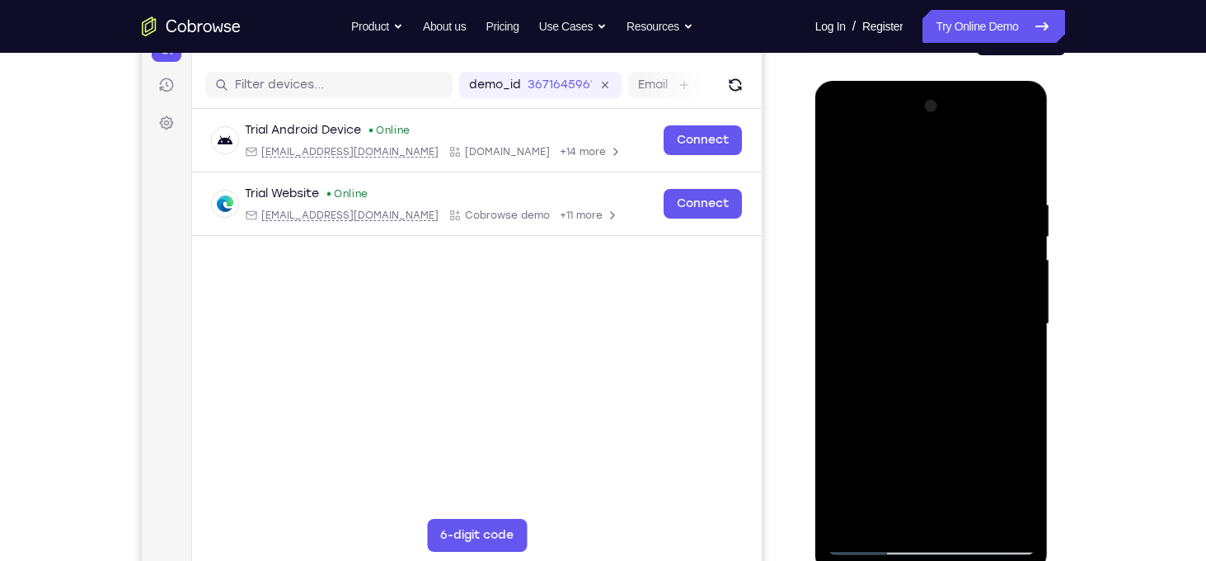
scroll to position [402, 0]
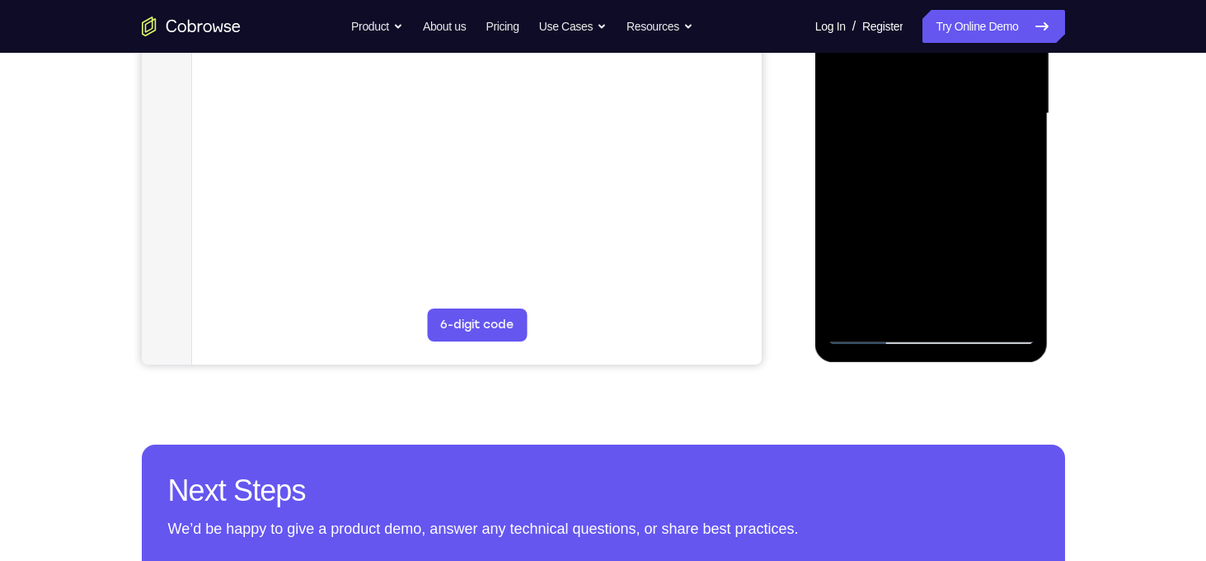
click at [969, 312] on div at bounding box center [932, 114] width 208 height 462
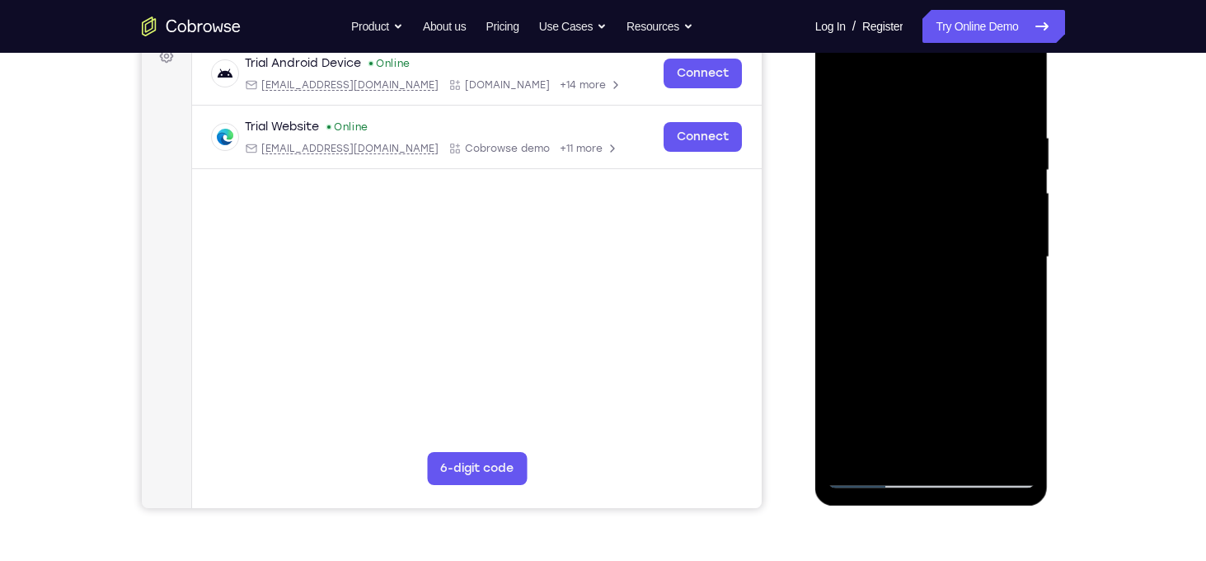
scroll to position [258, 0]
click at [945, 216] on div at bounding box center [932, 258] width 208 height 462
click at [838, 92] on div at bounding box center [932, 258] width 208 height 462
click at [904, 138] on div at bounding box center [932, 258] width 208 height 462
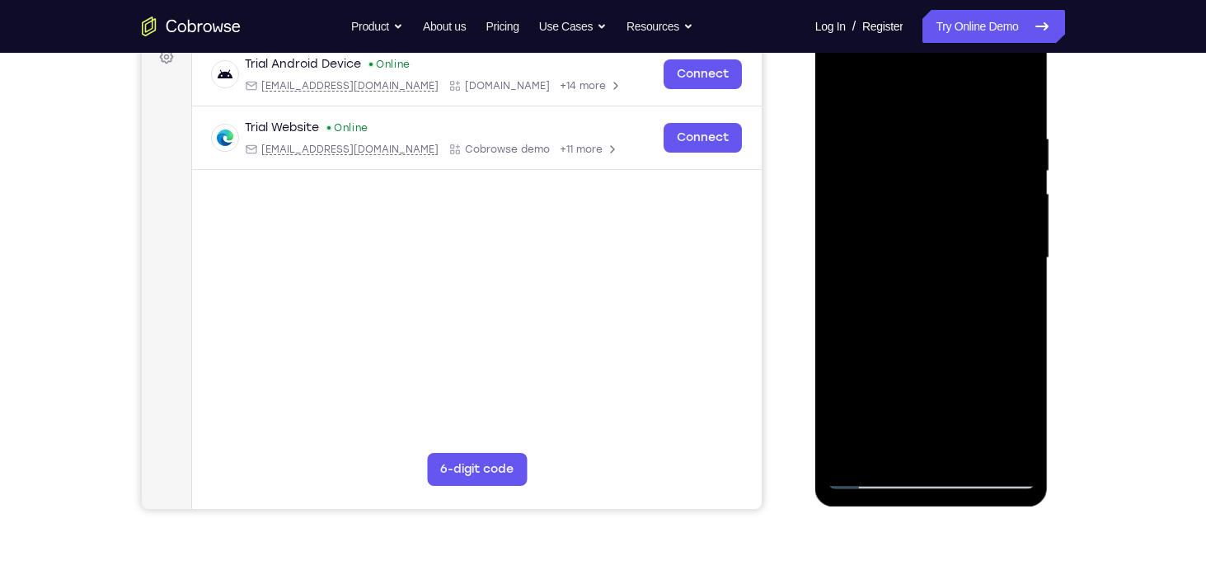
click at [1022, 188] on div at bounding box center [932, 258] width 208 height 462
click at [845, 223] on div at bounding box center [932, 258] width 208 height 462
click at [995, 439] on div at bounding box center [932, 258] width 208 height 462
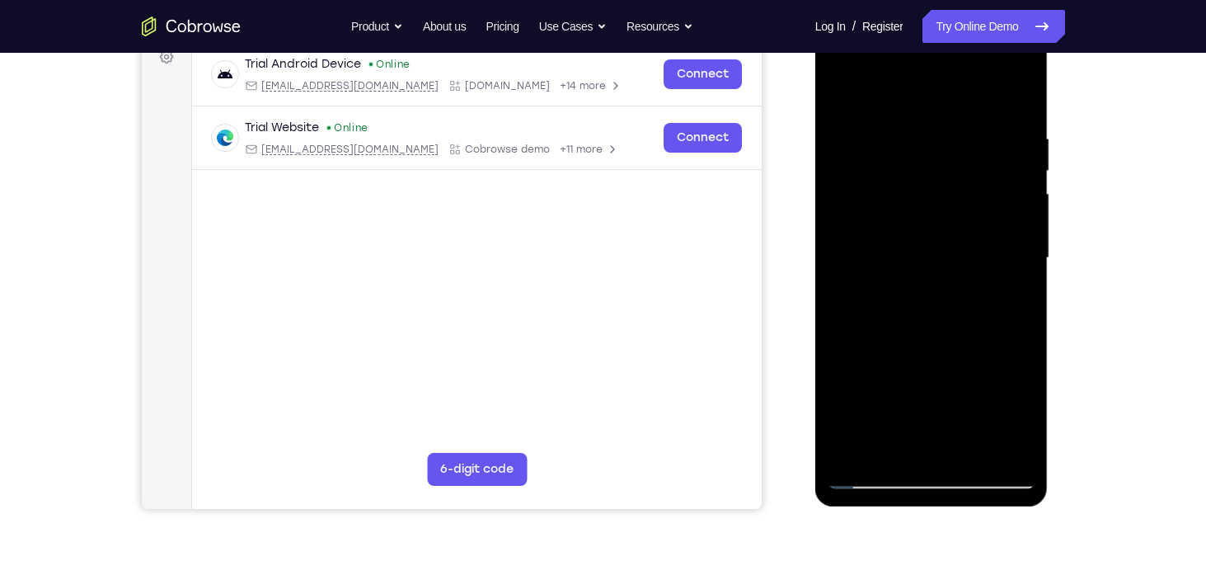
click at [1027, 309] on div at bounding box center [932, 258] width 208 height 462
click at [1016, 111] on div at bounding box center [932, 258] width 208 height 462
click at [1015, 101] on div at bounding box center [932, 258] width 208 height 462
click at [979, 181] on div at bounding box center [932, 258] width 208 height 462
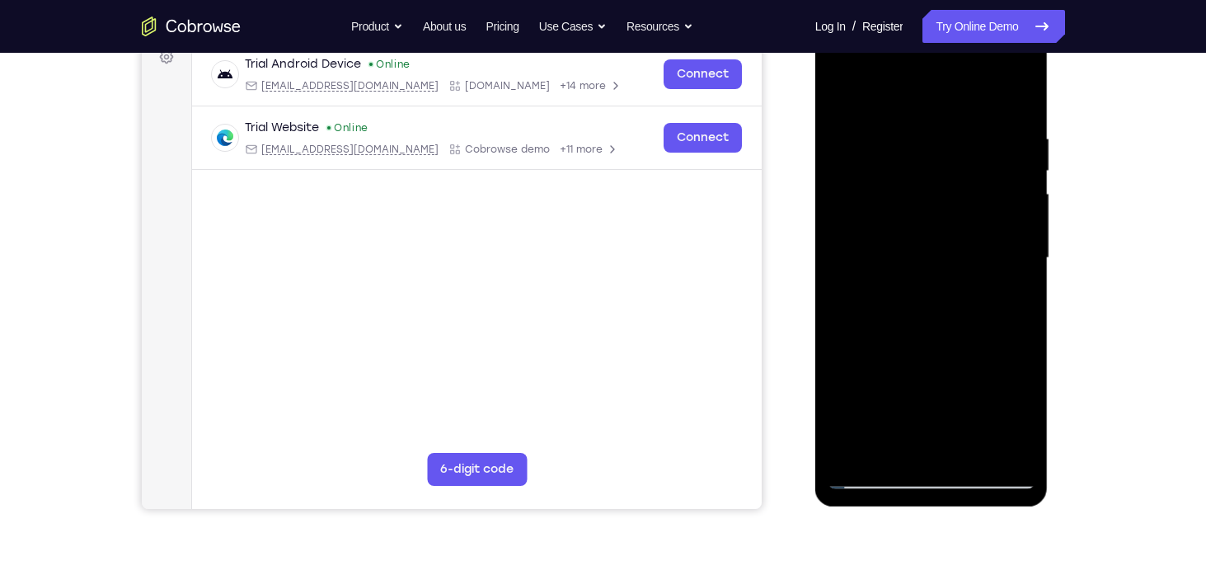
click at [919, 289] on div at bounding box center [932, 258] width 208 height 462
drag, startPoint x: 919, startPoint y: 289, endPoint x: 933, endPoint y: 208, distance: 82.0
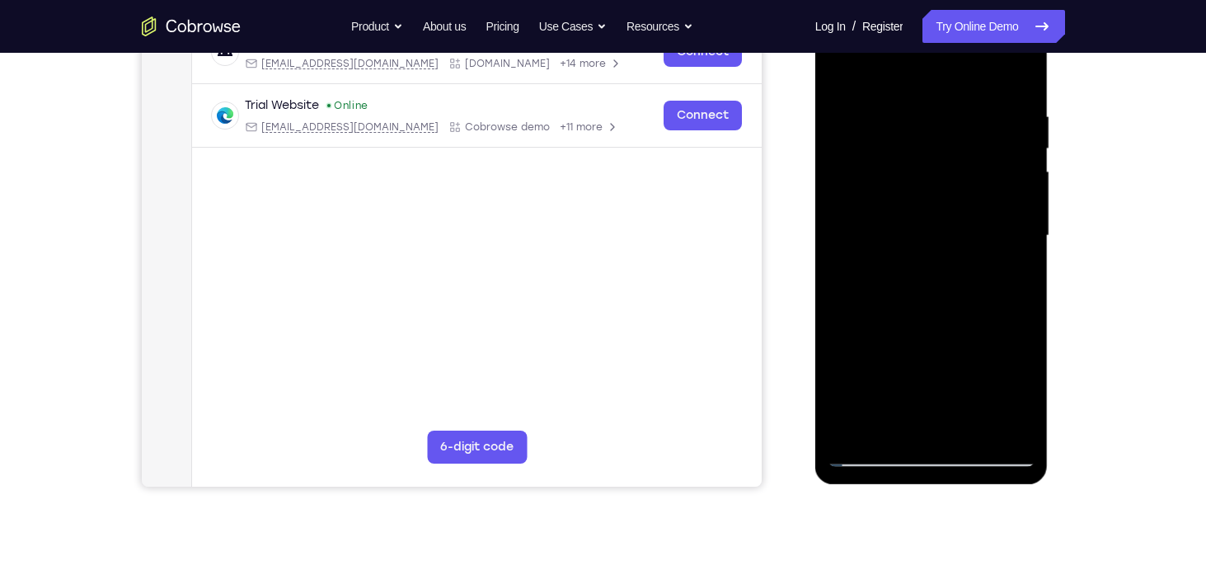
drag, startPoint x: 933, startPoint y: 185, endPoint x: 969, endPoint y: 138, distance: 58.9
click at [969, 138] on div at bounding box center [932, 236] width 208 height 462
drag, startPoint x: 969, startPoint y: 270, endPoint x: 993, endPoint y: 143, distance: 129.0
click at [993, 143] on div at bounding box center [932, 236] width 208 height 462
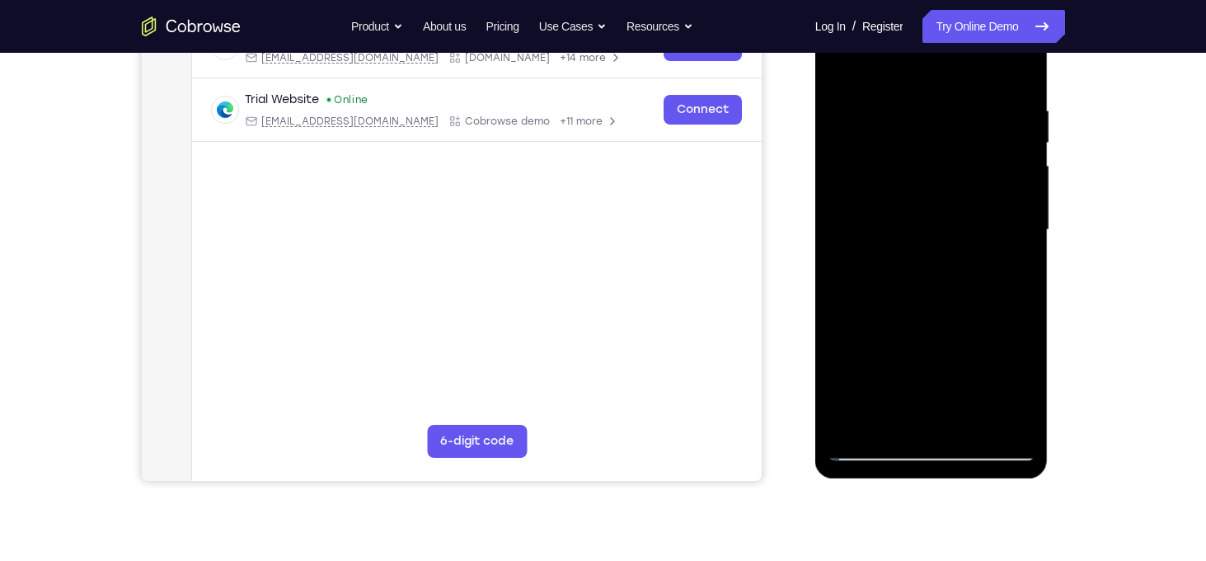
drag, startPoint x: 957, startPoint y: 293, endPoint x: 969, endPoint y: 195, distance: 98.1
click at [969, 195] on div at bounding box center [932, 230] width 208 height 462
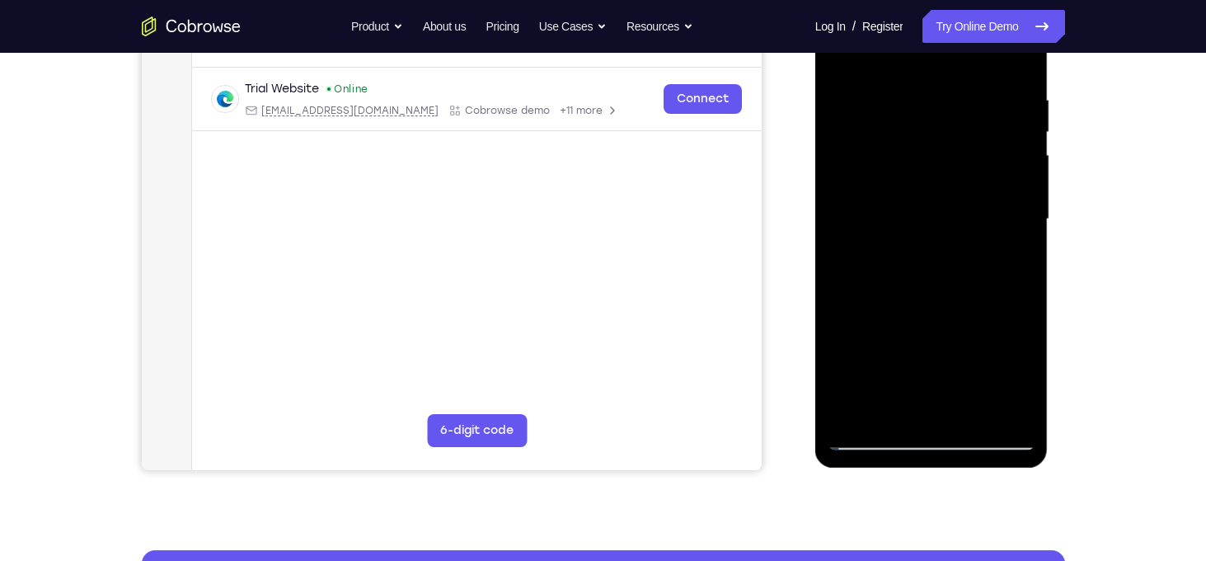
drag, startPoint x: 952, startPoint y: 289, endPoint x: 965, endPoint y: 162, distance: 127.6
click at [965, 162] on div at bounding box center [932, 219] width 208 height 462
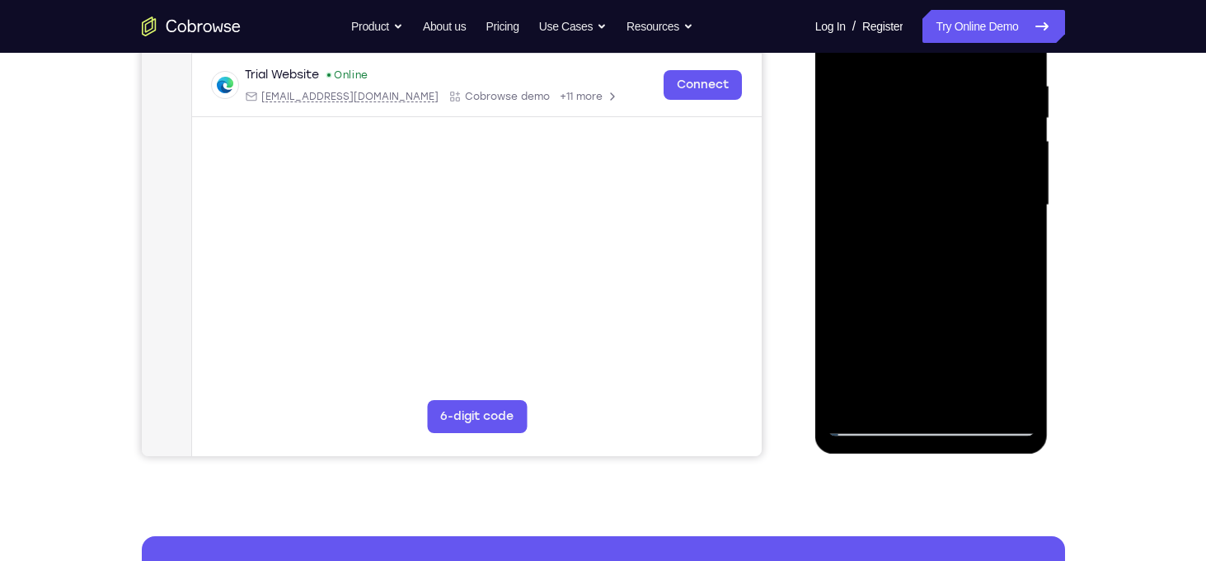
scroll to position [310, 0]
drag, startPoint x: 965, startPoint y: 149, endPoint x: 974, endPoint y: 86, distance: 64.1
click at [974, 86] on div at bounding box center [932, 206] width 208 height 462
click at [972, 205] on div at bounding box center [932, 206] width 208 height 462
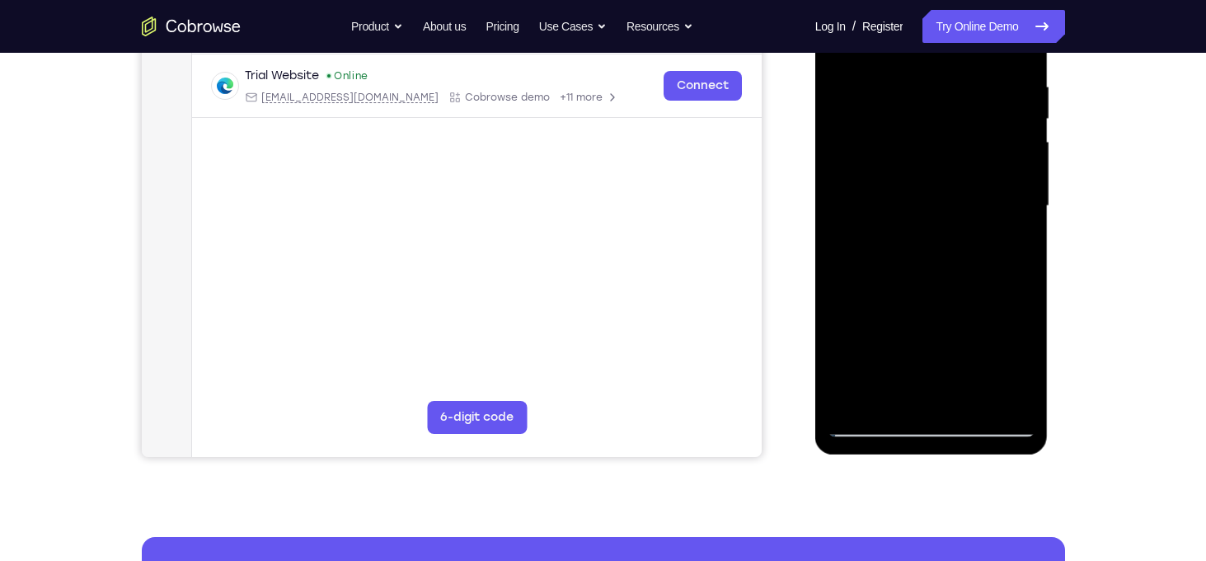
drag, startPoint x: 920, startPoint y: 262, endPoint x: 960, endPoint y: 109, distance: 158.4
click at [960, 109] on div at bounding box center [932, 206] width 208 height 462
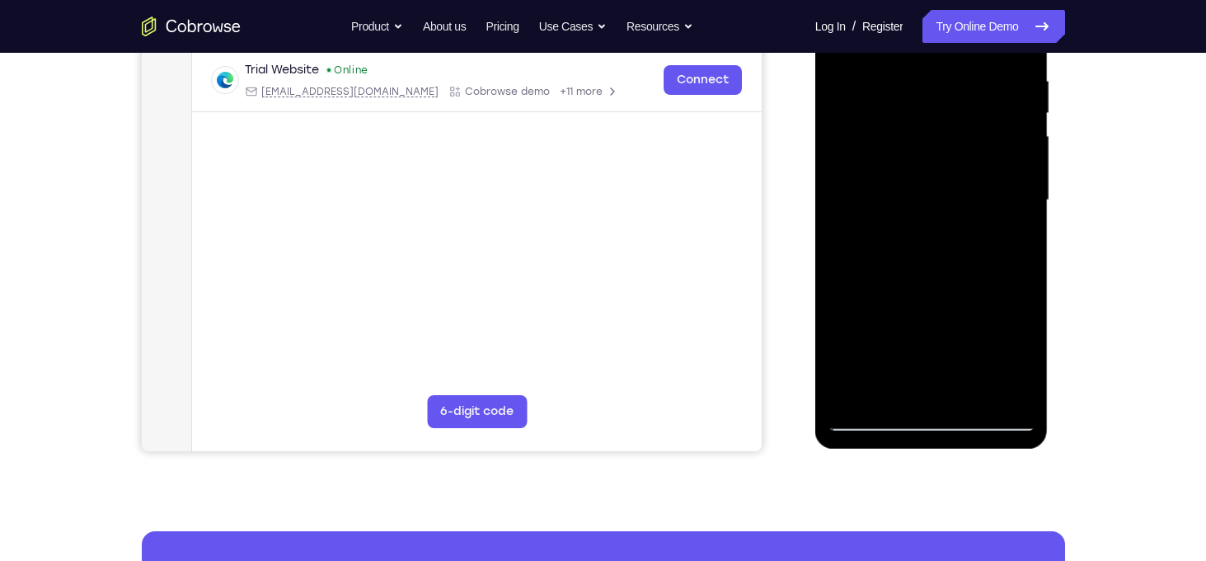
click at [853, 391] on div at bounding box center [932, 200] width 208 height 462
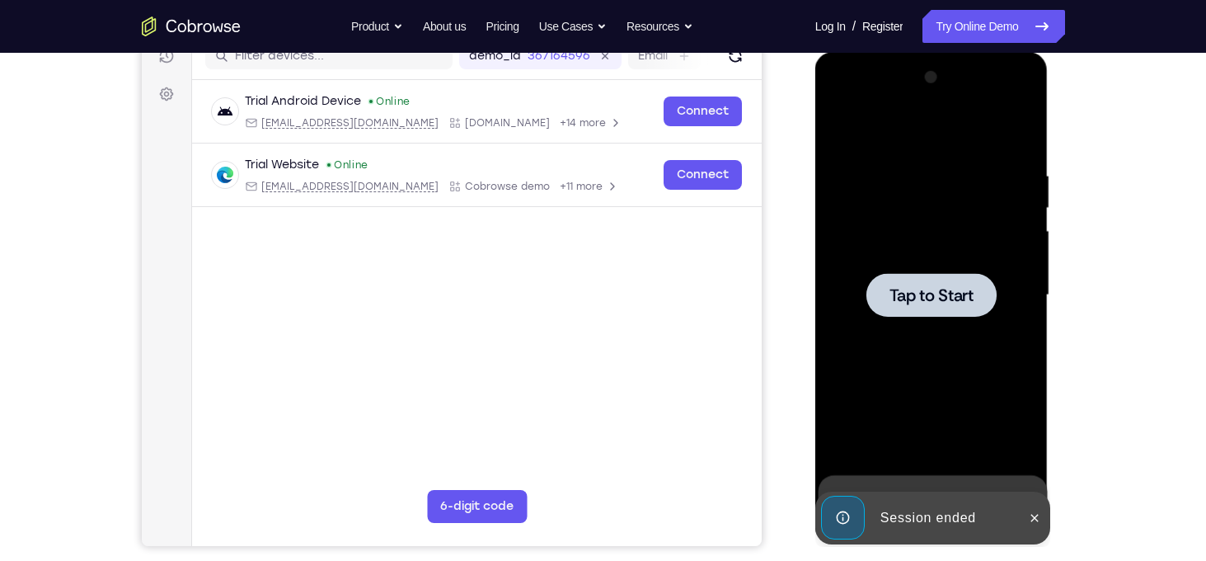
scroll to position [221, 0]
